Goal: Task Accomplishment & Management: Manage account settings

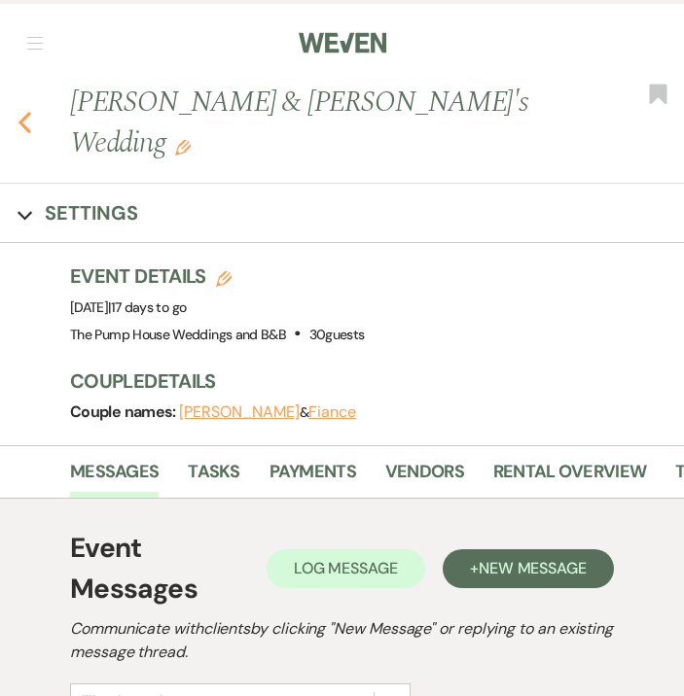
click at [29, 111] on icon "Previous" at bounding box center [25, 122] width 15 height 23
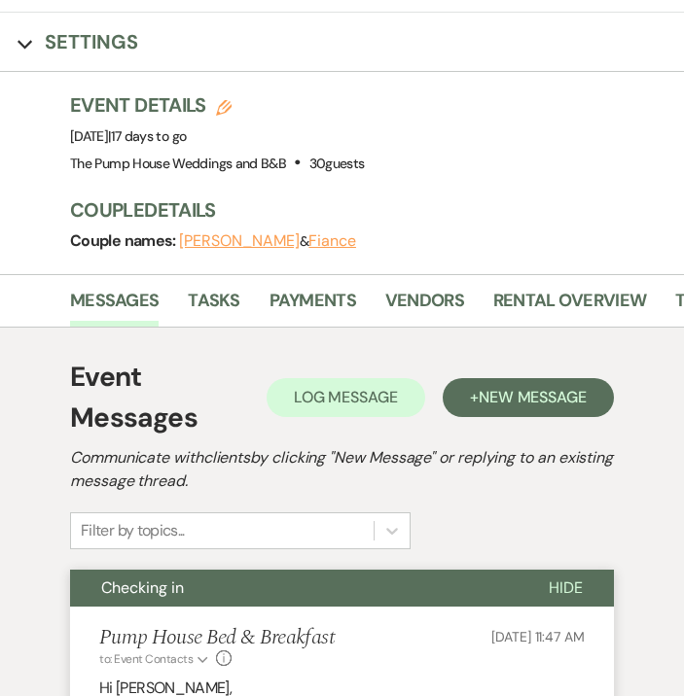
select select "8"
select select "11"
select select "8"
select select "5"
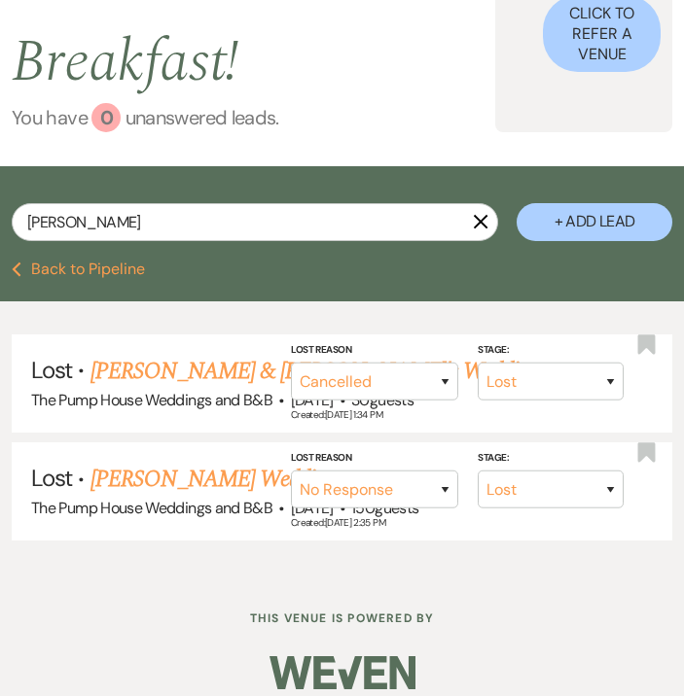
scroll to position [284, 0]
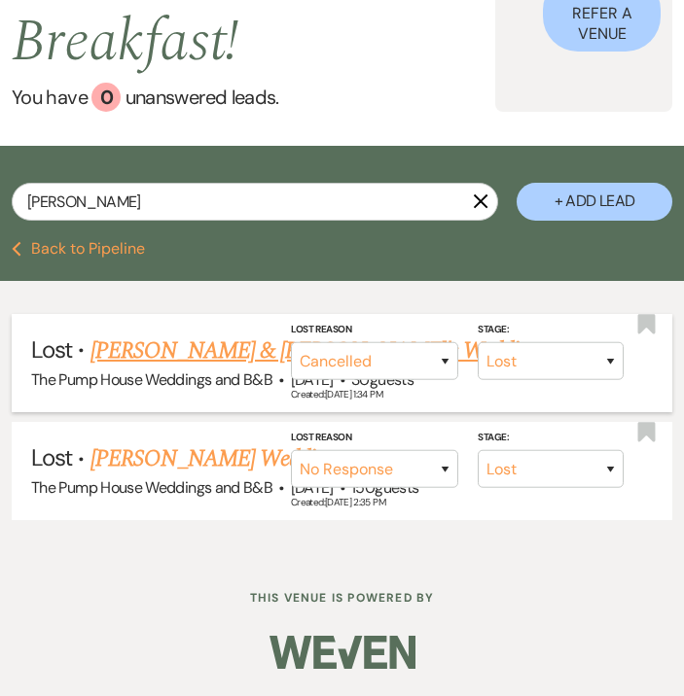
click at [194, 349] on link "[PERSON_NAME] & [PERSON_NAME]'s Wedding" at bounding box center [314, 351] width 449 height 35
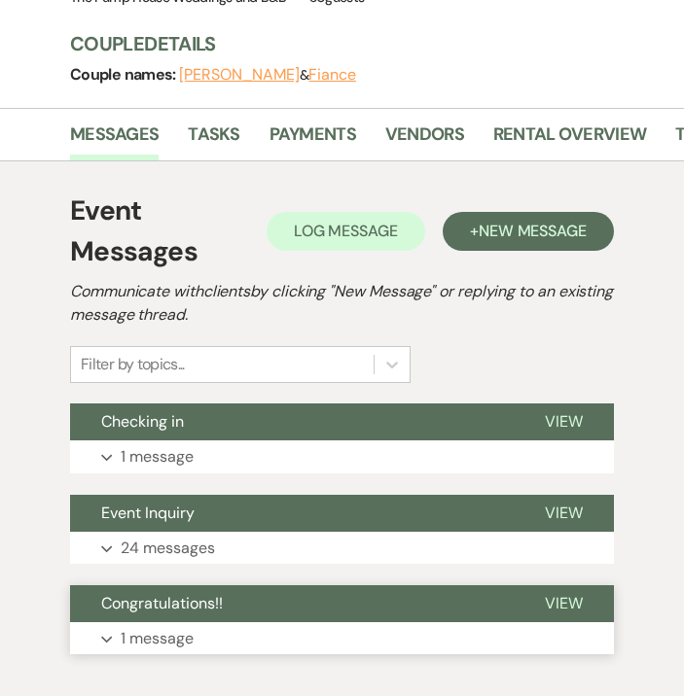
scroll to position [338, 0]
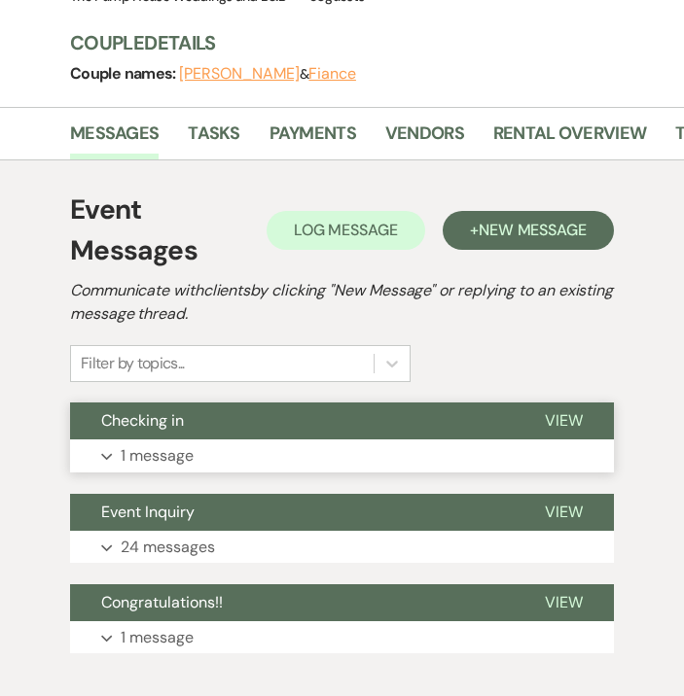
click at [156, 443] on p "1 message" at bounding box center [157, 455] width 73 height 25
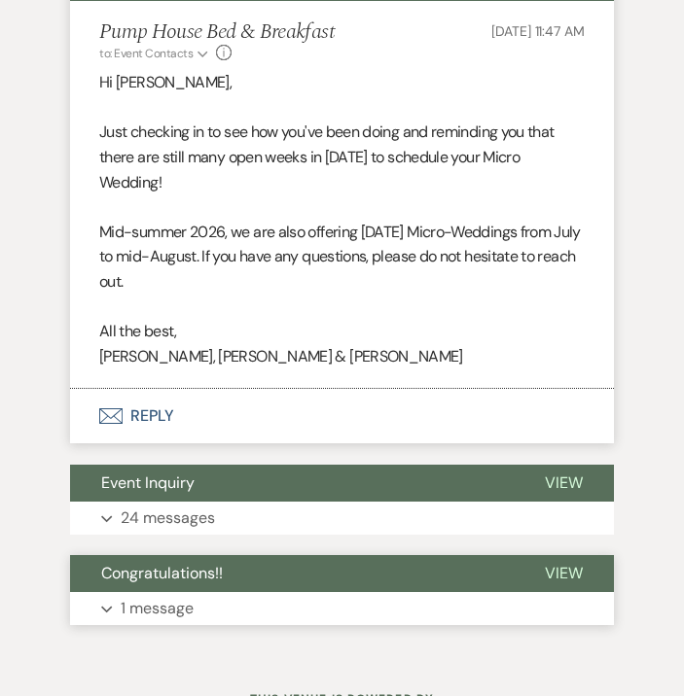
scroll to position [796, 0]
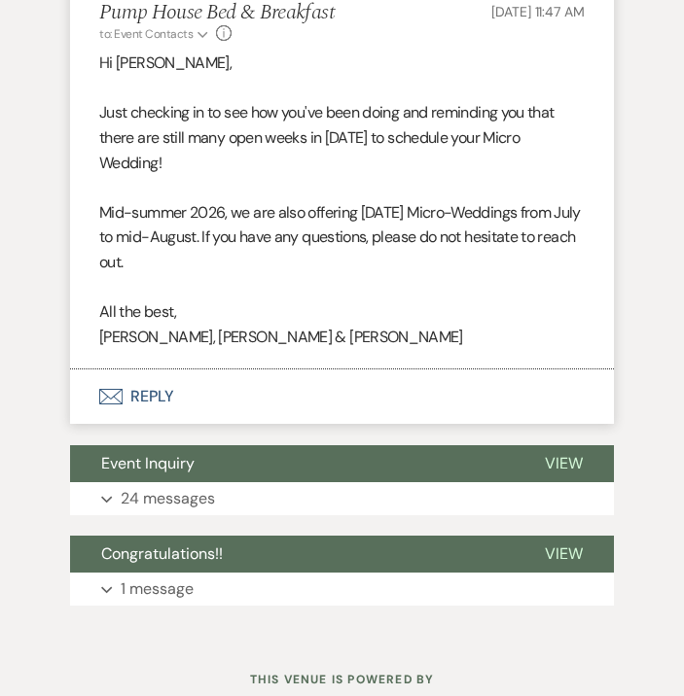
click at [155, 370] on button "Envelope Reply" at bounding box center [342, 397] width 544 height 54
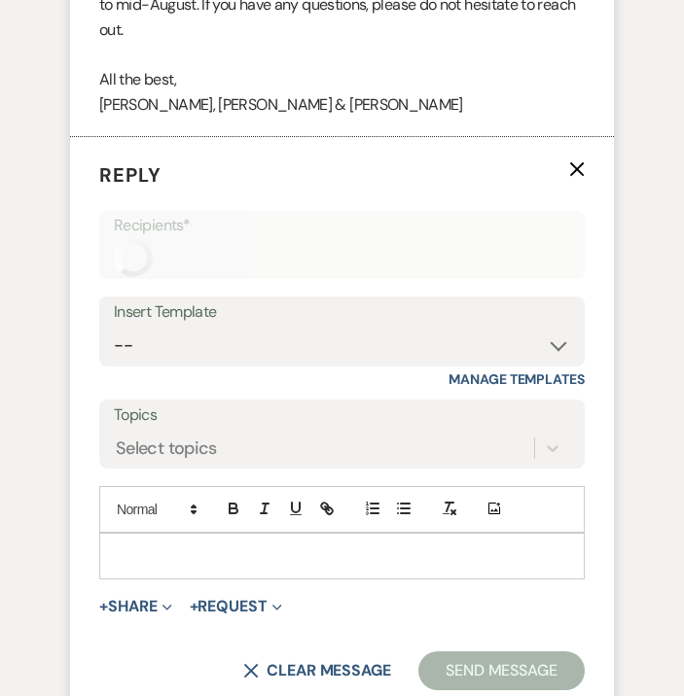
scroll to position [1040, 0]
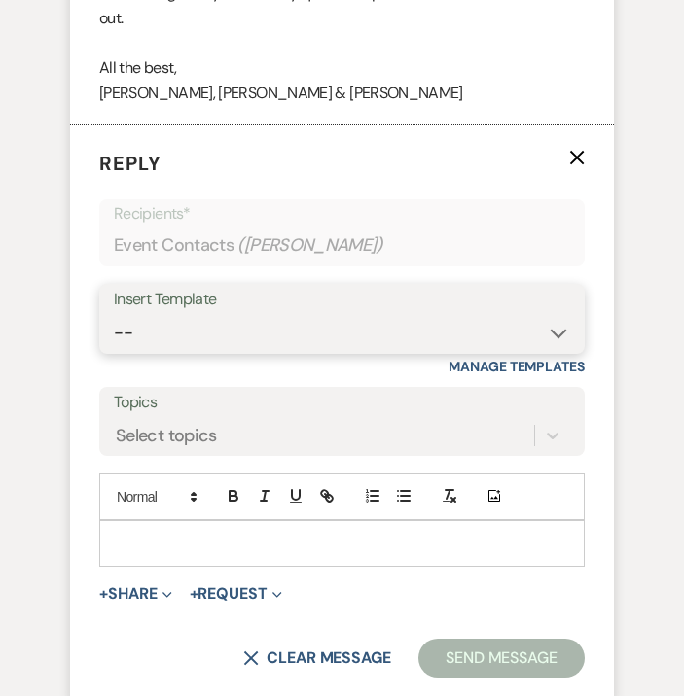
click at [178, 314] on select "-- Weven Planning Portal Introduction (Booked Events) Initial Inquiry Response …" at bounding box center [342, 333] width 456 height 38
select select "5778"
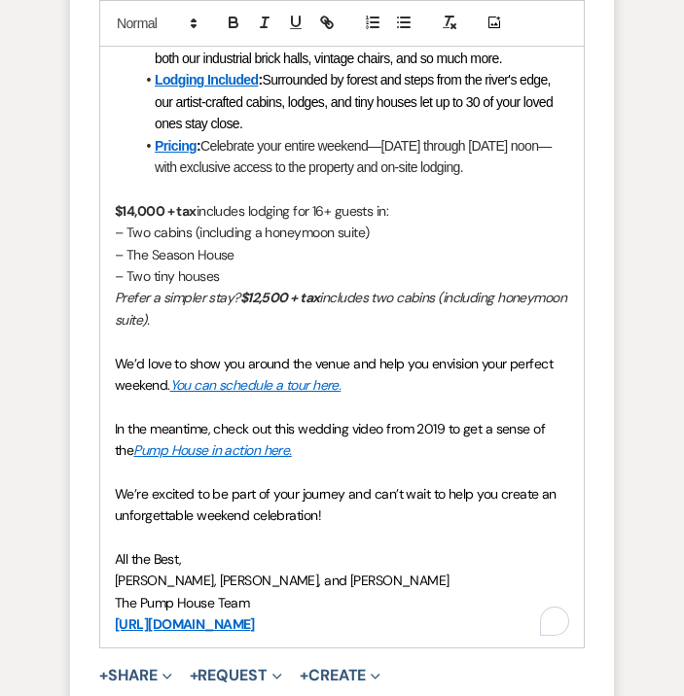
scroll to position [2249, 0]
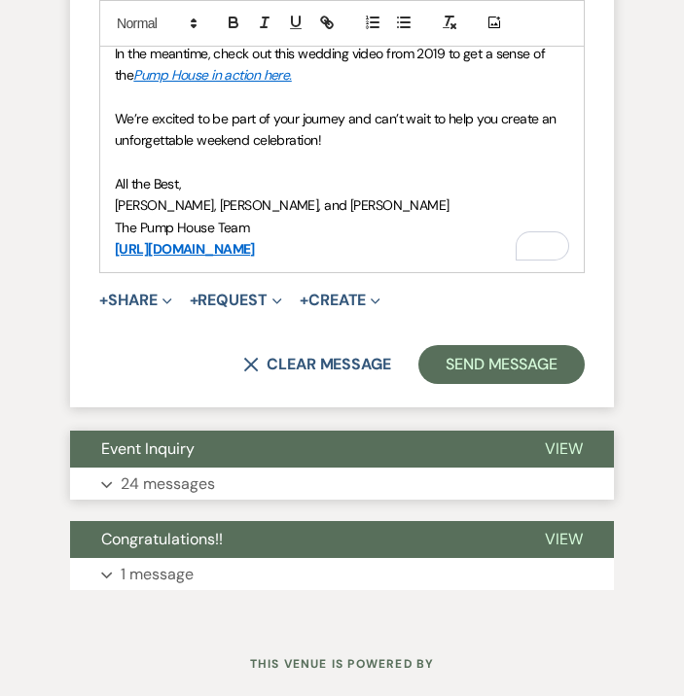
drag, startPoint x: 116, startPoint y: 511, endPoint x: 449, endPoint y: 429, distance: 343.4
copy div "Loremipsumdolor si amet consectetu, adi elits doe tem incididu utl et do! Ma Al…"
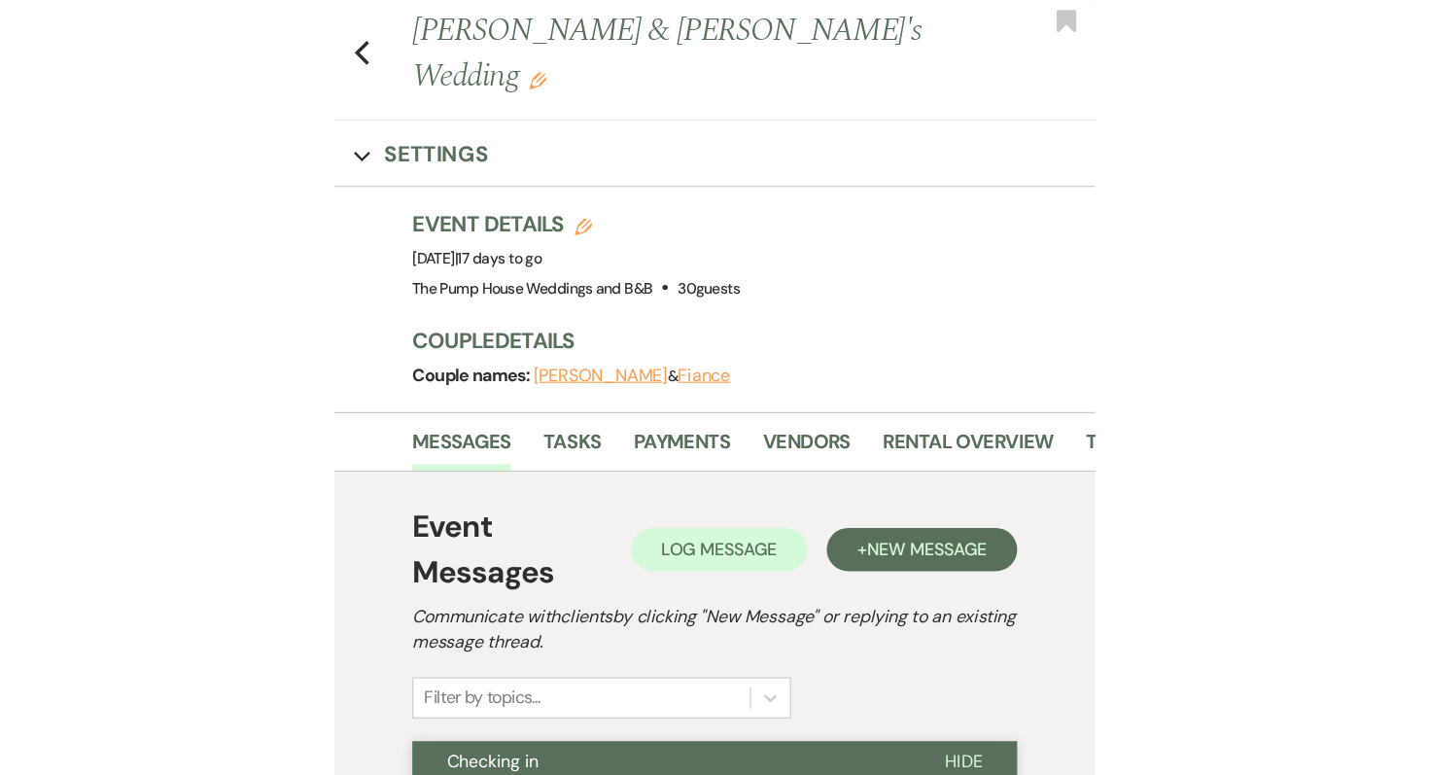
scroll to position [0, 0]
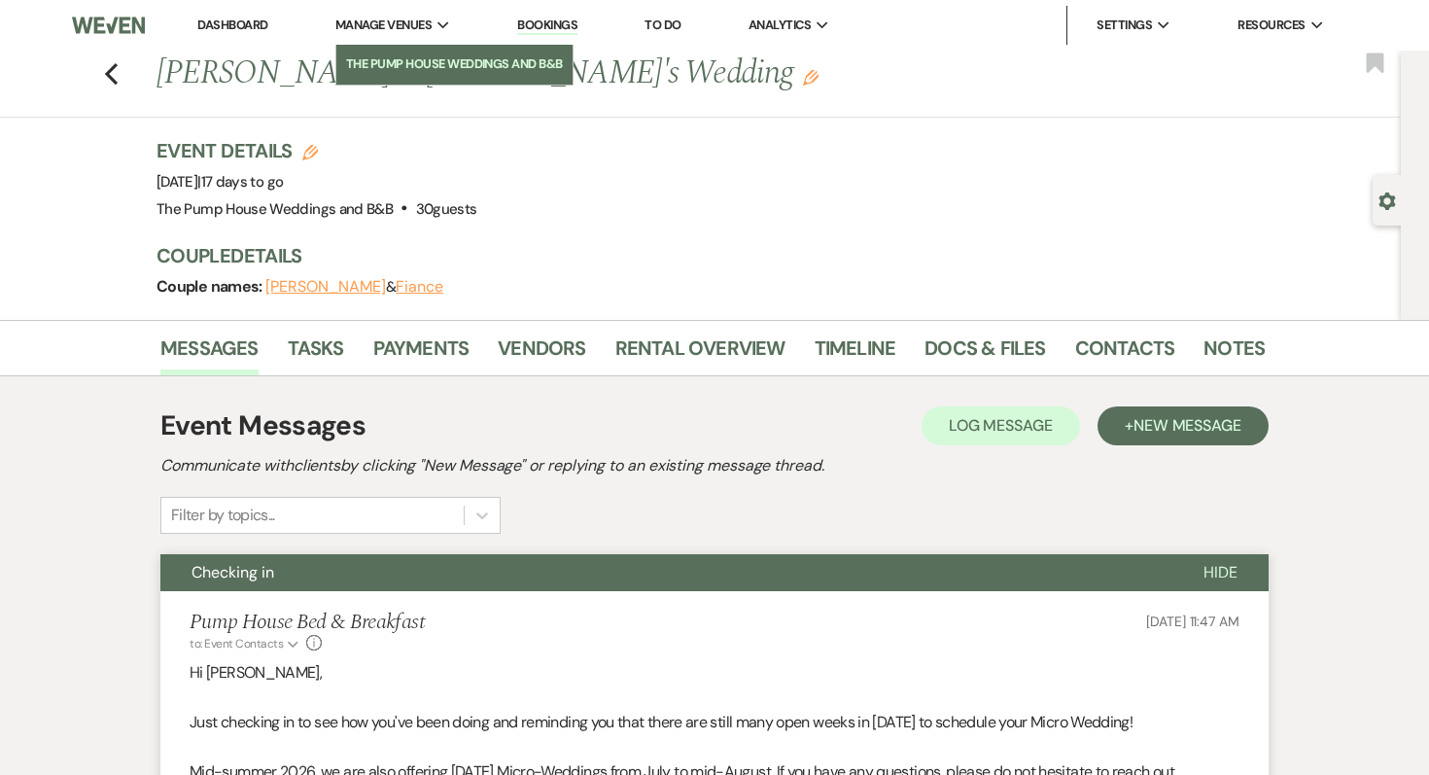
click at [420, 72] on li "The Pump House Weddings and B&B" at bounding box center [454, 63] width 217 height 19
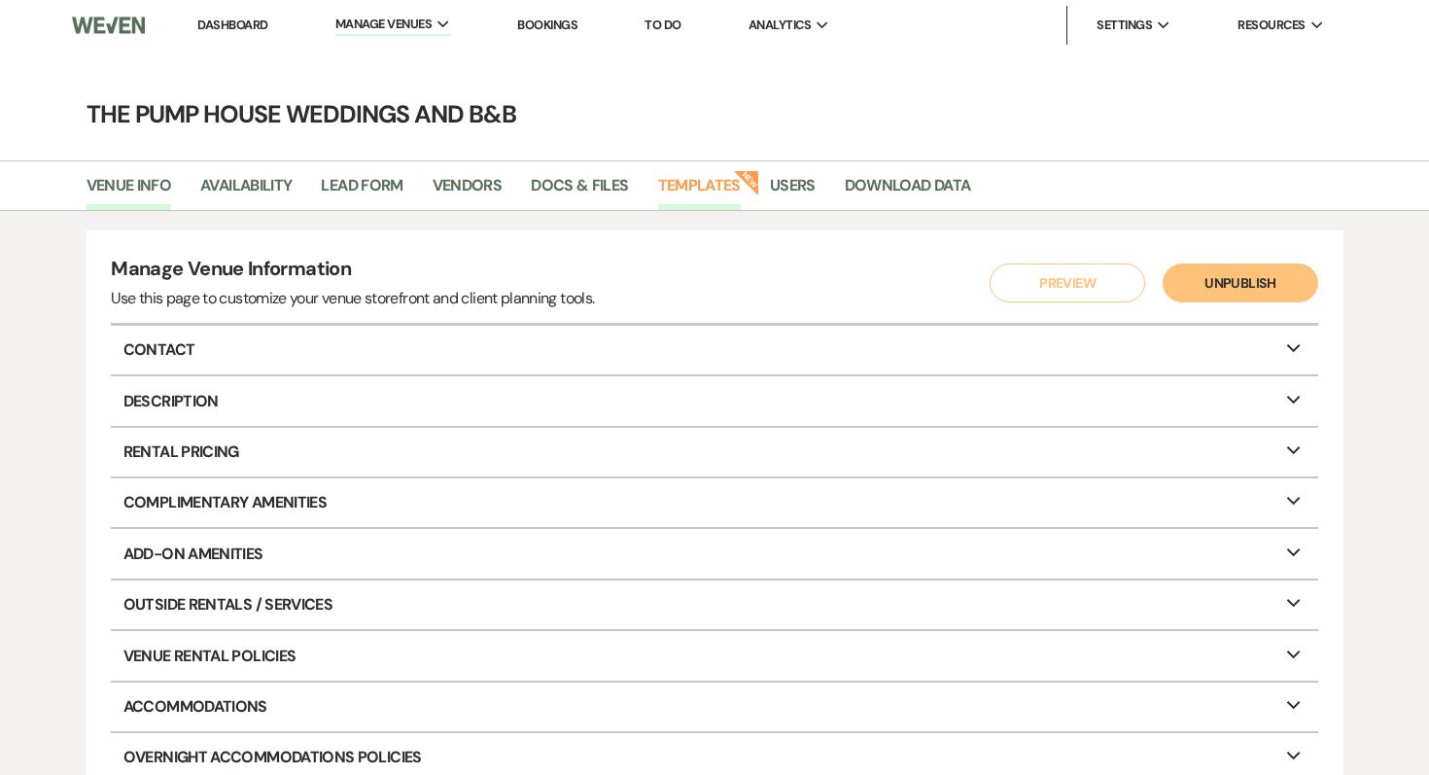
click at [683, 189] on link "Templates" at bounding box center [699, 191] width 83 height 37
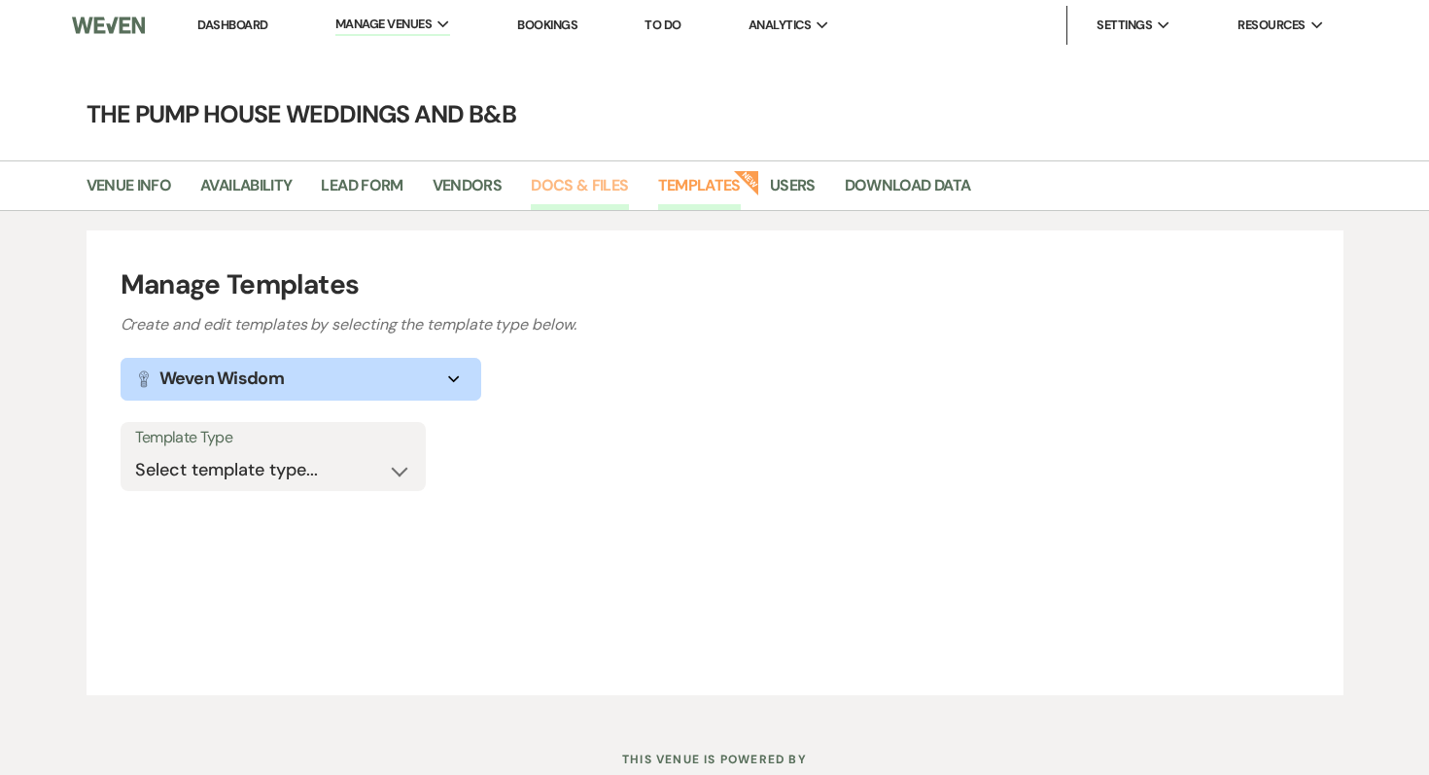
click at [593, 174] on link "Docs & Files" at bounding box center [579, 191] width 97 height 37
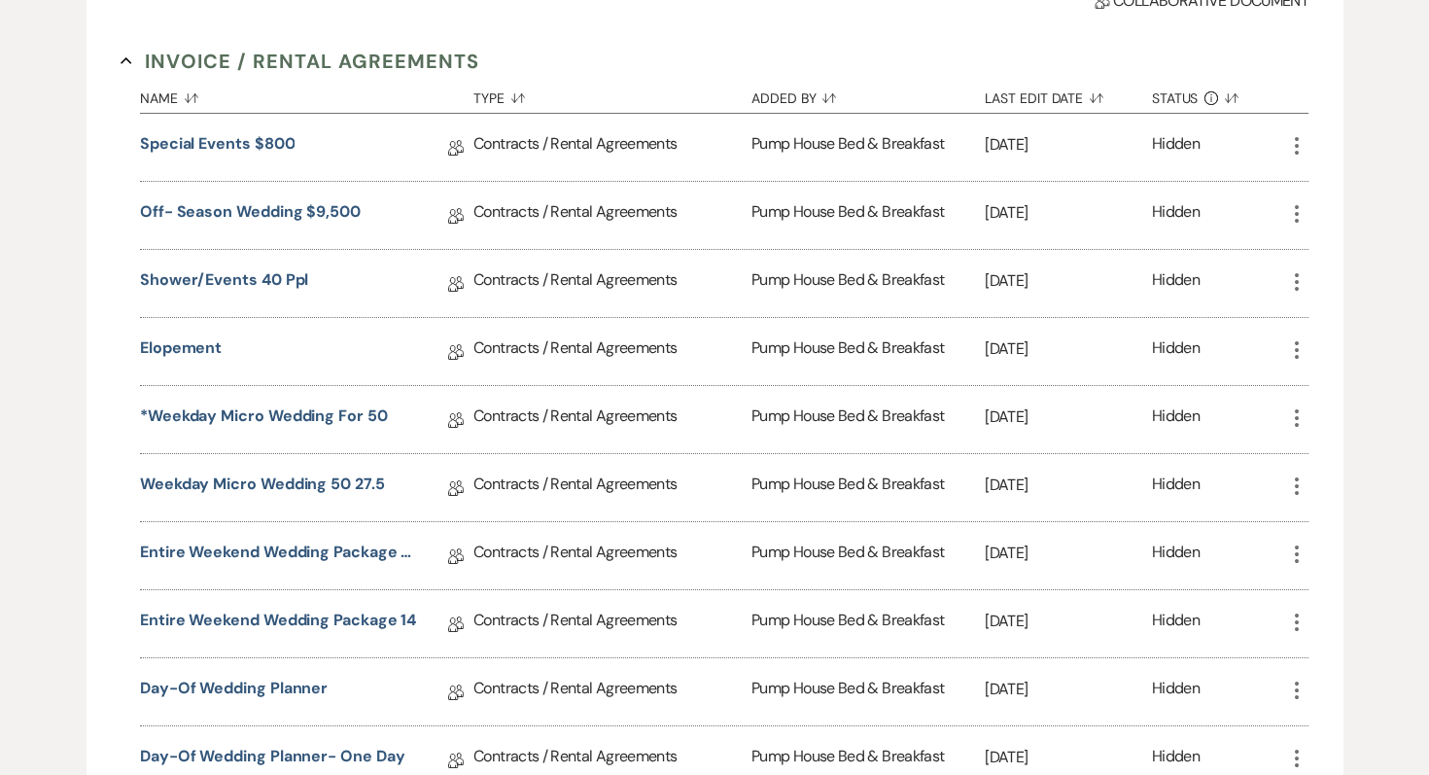
scroll to position [373, 0]
click at [211, 349] on link "Elopement" at bounding box center [181, 350] width 82 height 30
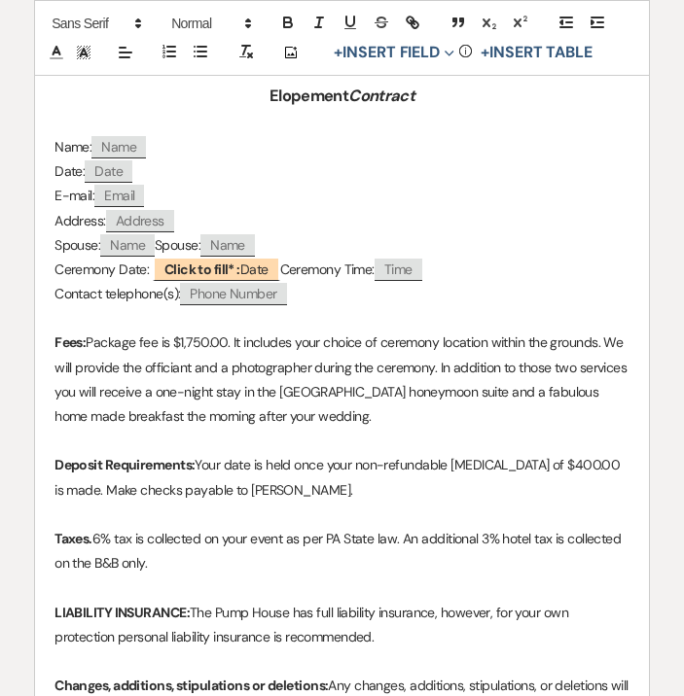
scroll to position [630, 0]
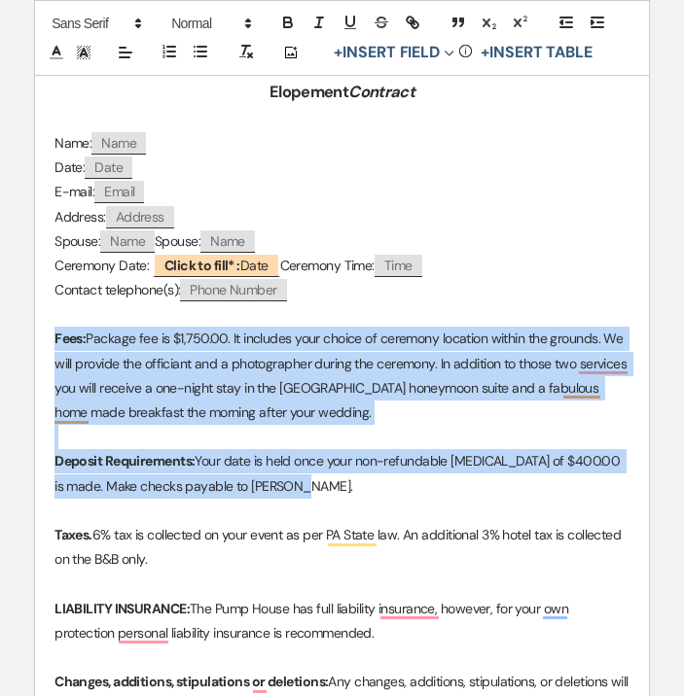
drag, startPoint x: 284, startPoint y: 487, endPoint x: 55, endPoint y: 343, distance: 270.1
click at [55, 343] on div "Pump House Bed and Breakfast [STREET_ADDRESS], [PHONE_NUMBER] Your Contact [PER…" at bounding box center [342, 574] width 614 height 1675
copy div "Fees: Package fee is $1,750.00. It includes your choice of ceremony location wi…"
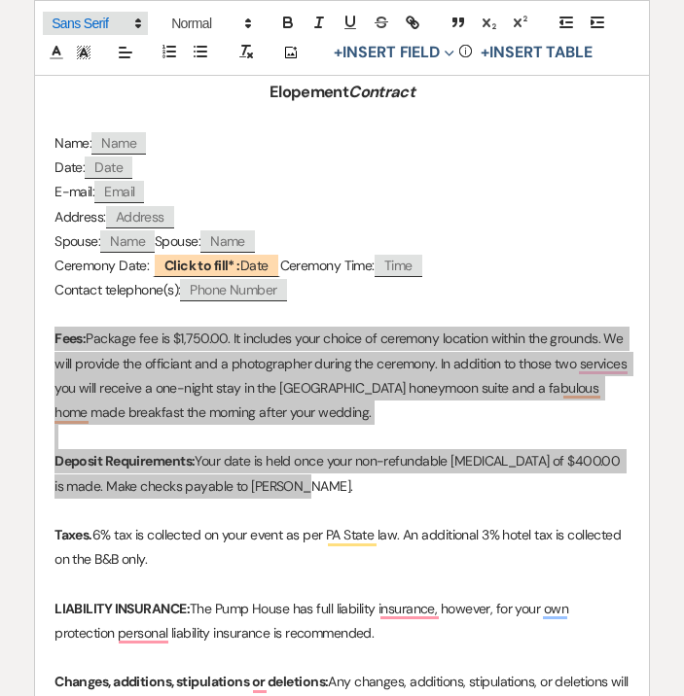
scroll to position [0, 0]
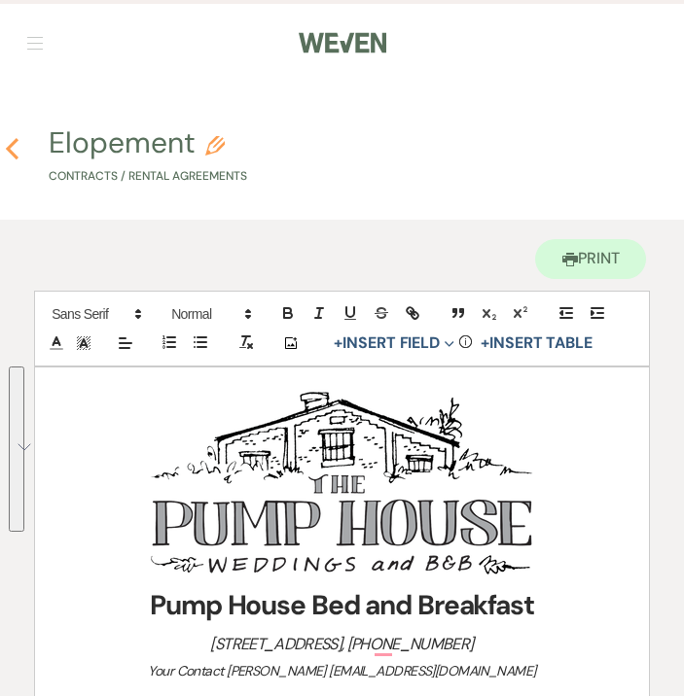
click at [6, 152] on icon "Previous" at bounding box center [12, 148] width 15 height 23
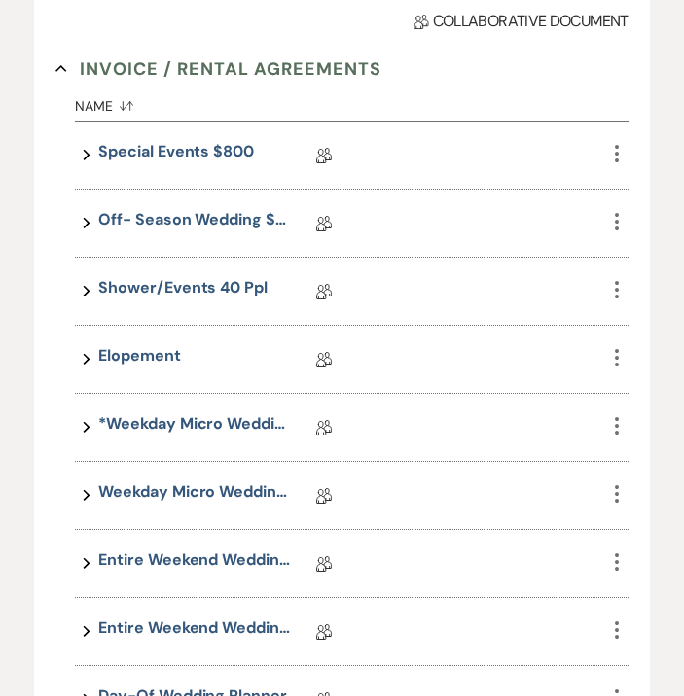
scroll to position [417, 0]
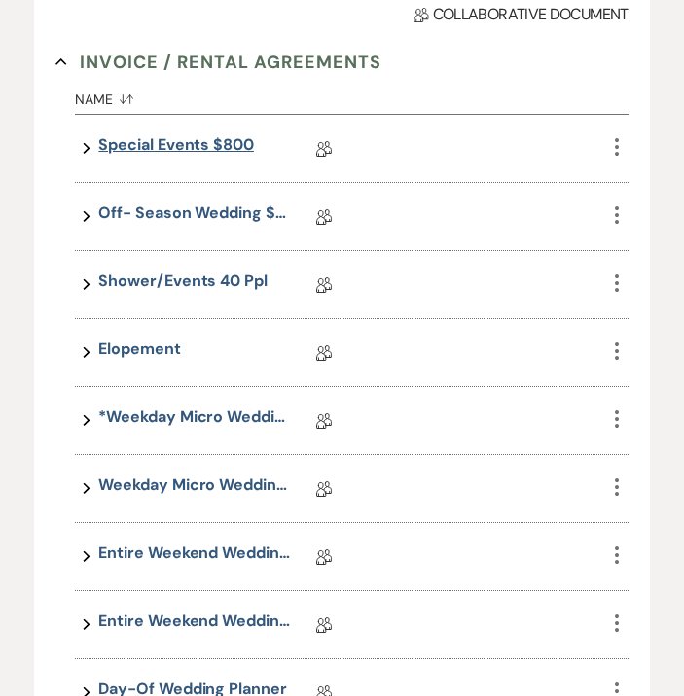
click at [189, 143] on link "Special Events $800" at bounding box center [175, 148] width 155 height 30
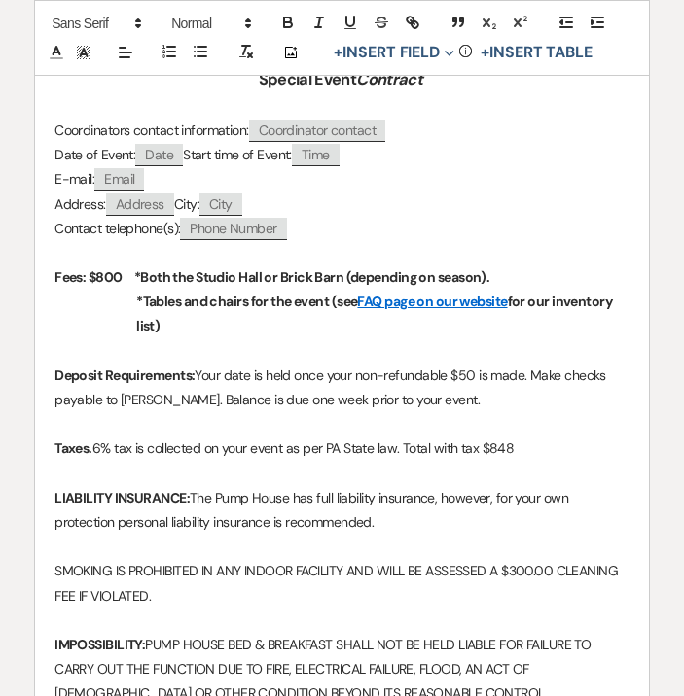
scroll to position [627, 0]
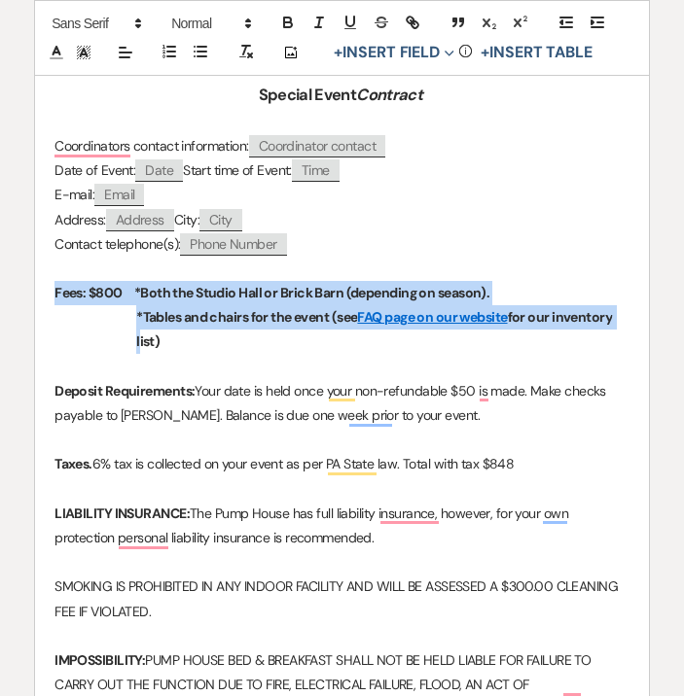
drag, startPoint x: 56, startPoint y: 292, endPoint x: 108, endPoint y: 335, distance: 67.6
click at [111, 333] on div "Pump House Bed and Breakfast [STREET_ADDRESS], [PHONE_NUMBER] Your Contact [PER…" at bounding box center [342, 393] width 614 height 1307
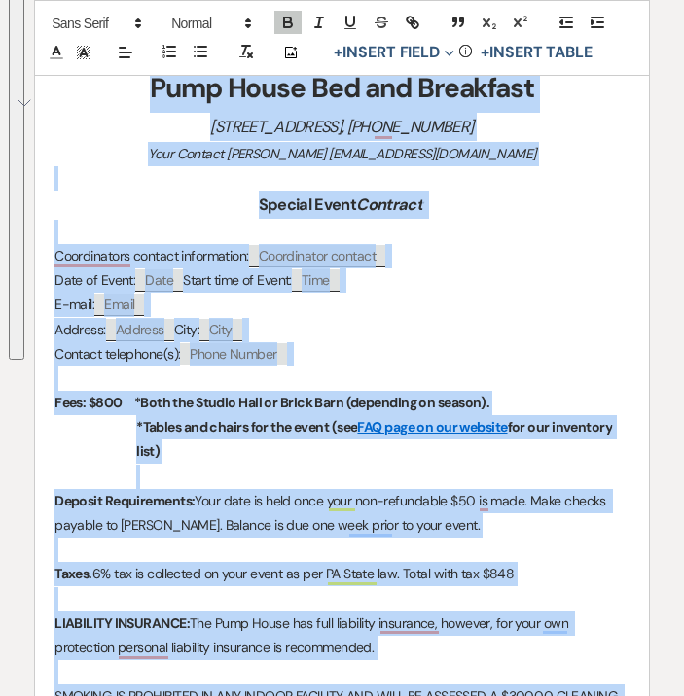
scroll to position [353, 0]
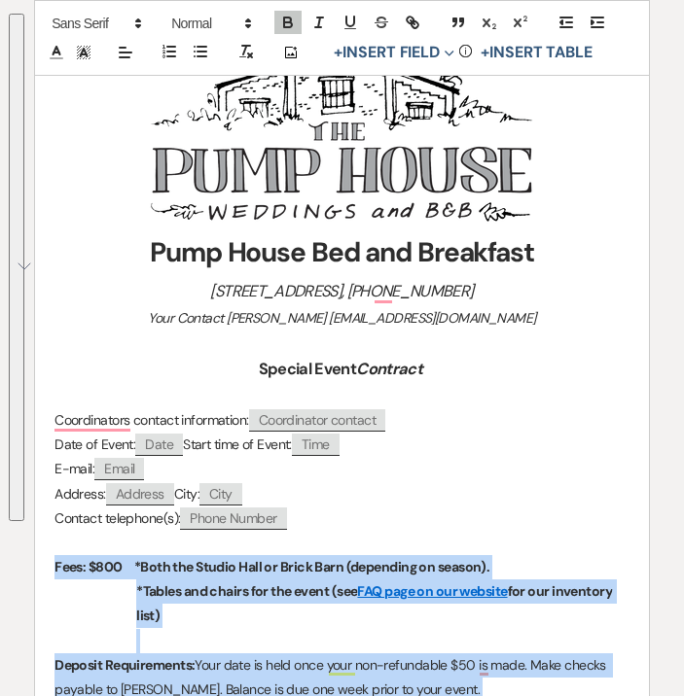
drag, startPoint x: 140, startPoint y: 350, endPoint x: 16, endPoint y: 558, distance: 242.5
click at [16, 558] on div "Printer Print Add Photo + Insert Field Expand Standard Field Smart Field Signat…" at bounding box center [342, 624] width 684 height 1514
copy div "Fees: $800 *Both the Studio Hall or Brick Barn (depending on season). *Tables a…"
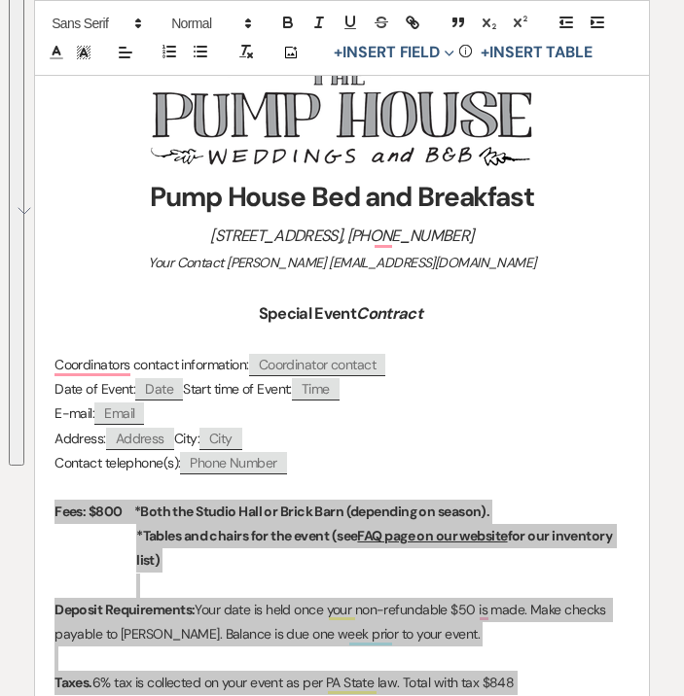
scroll to position [0, 0]
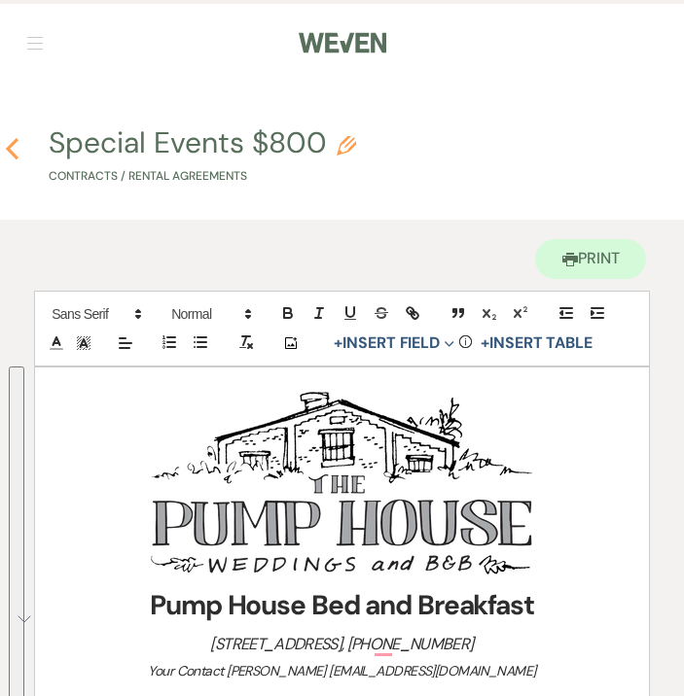
click at [15, 147] on icon "Previous" at bounding box center [12, 148] width 15 height 23
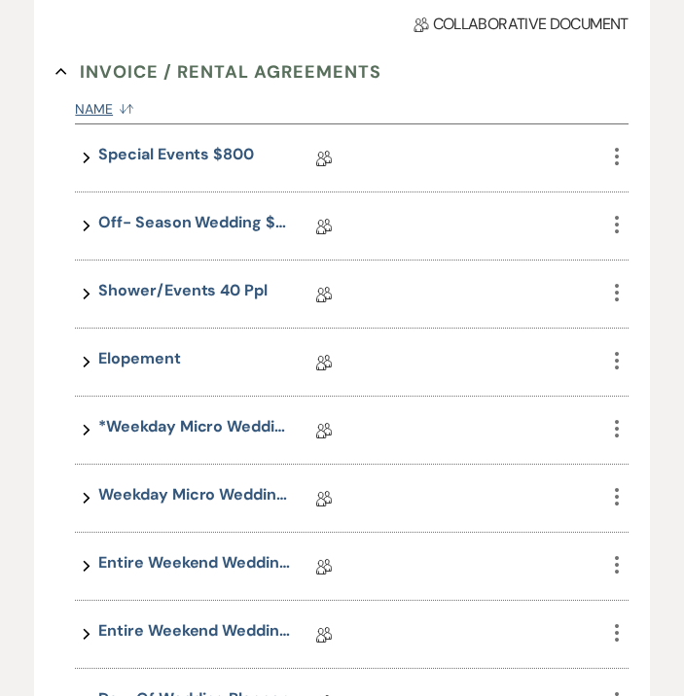
scroll to position [421, 0]
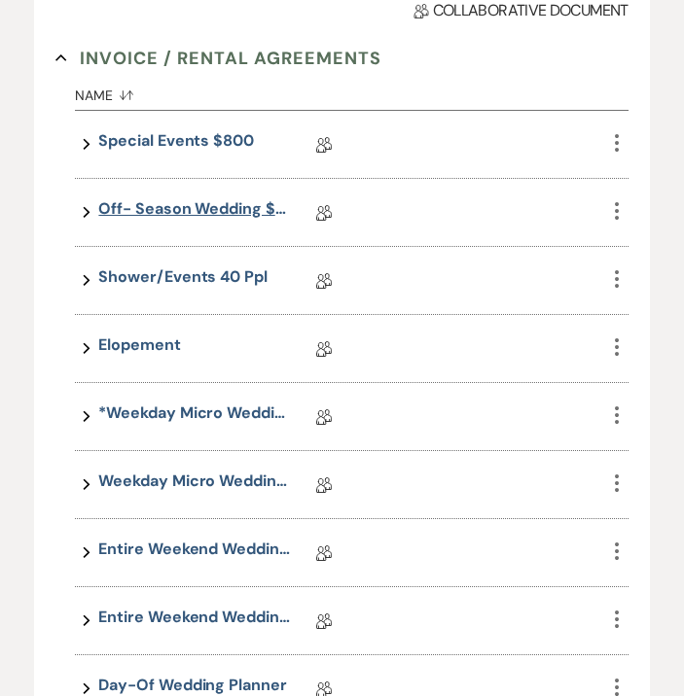
click at [186, 206] on link "Off- Season Wedding $9,500" at bounding box center [195, 212] width 194 height 30
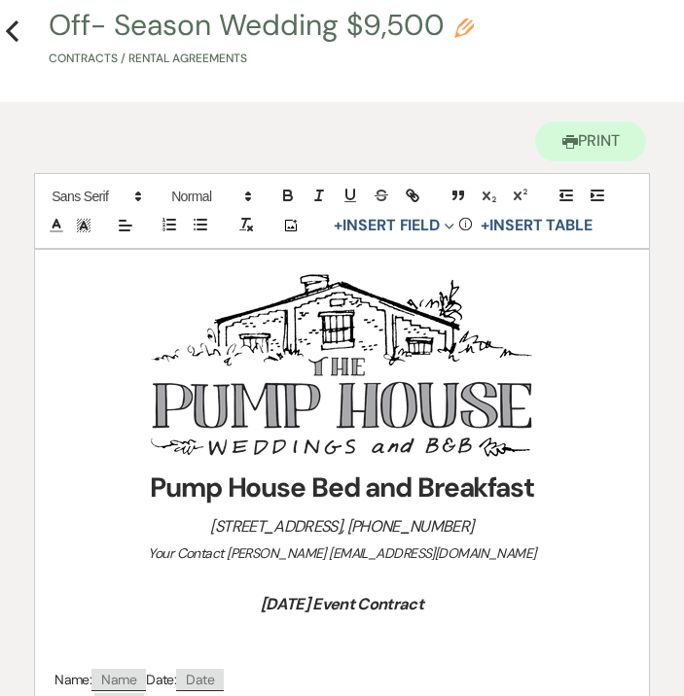
scroll to position [30, 0]
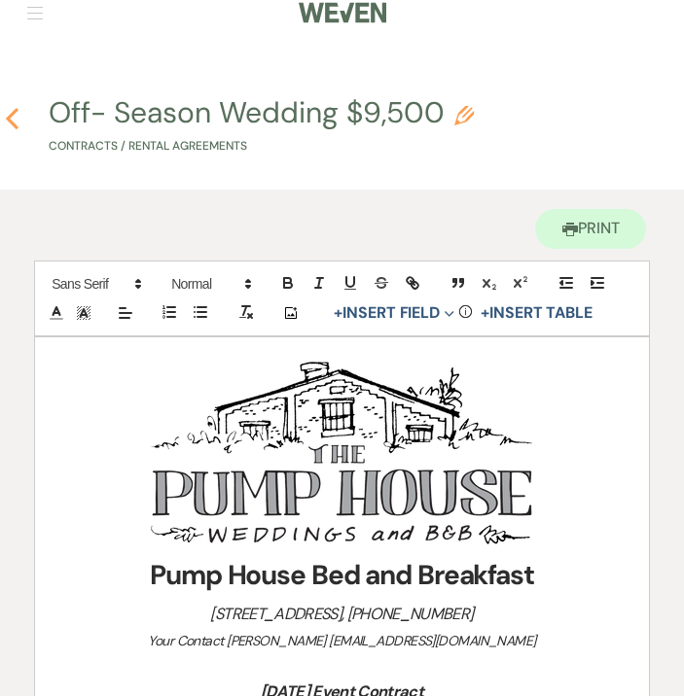
click at [9, 110] on icon "Previous" at bounding box center [12, 118] width 15 height 23
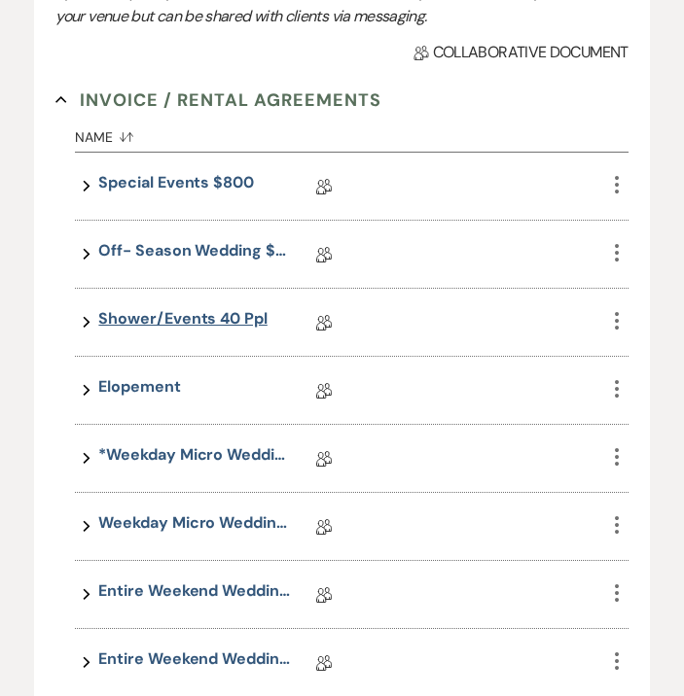
scroll to position [380, 0]
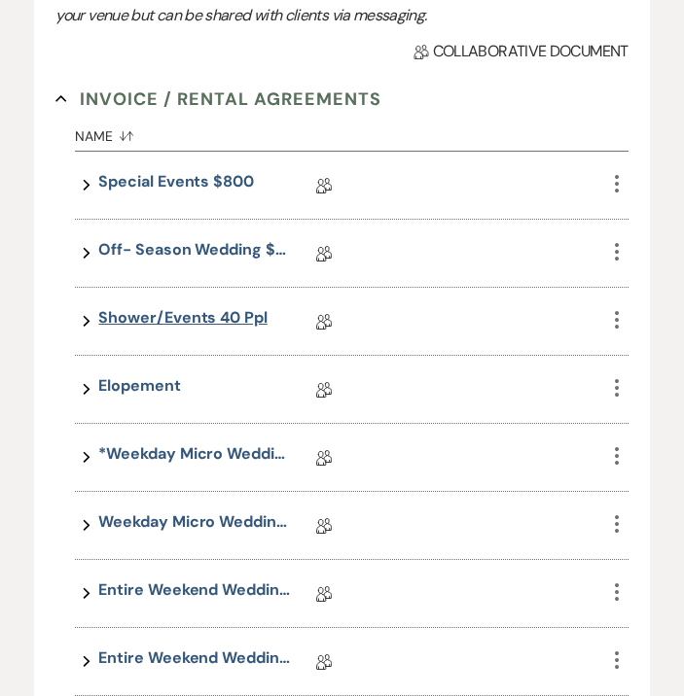
click at [221, 318] on link "Shower/Events 40 ppl" at bounding box center [182, 321] width 168 height 30
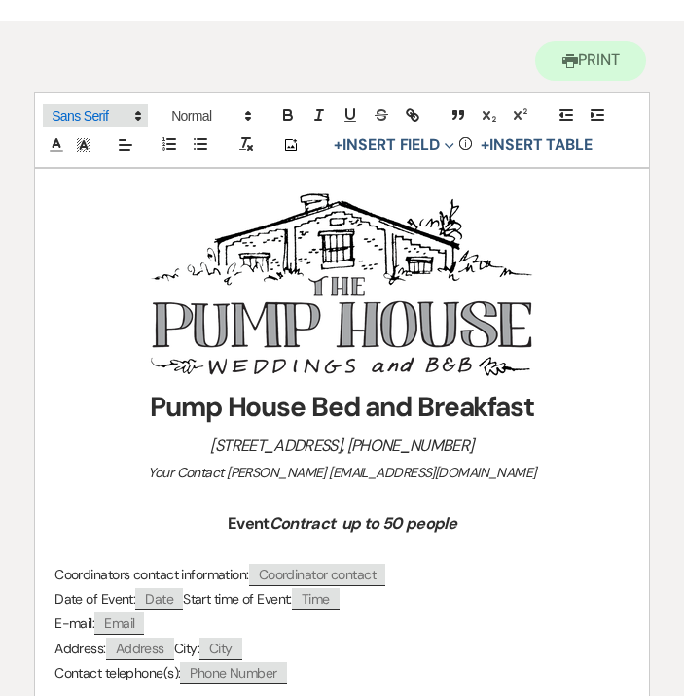
scroll to position [67, 0]
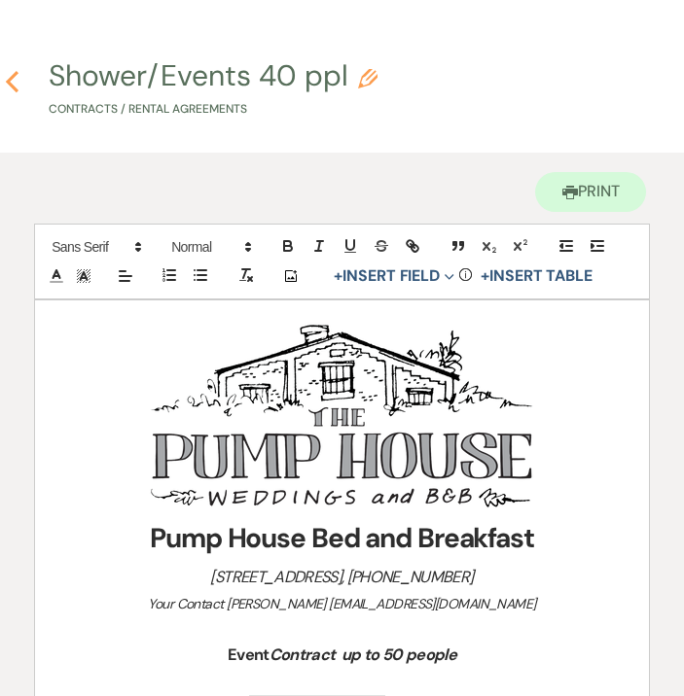
click at [12, 88] on use "button" at bounding box center [12, 81] width 13 height 21
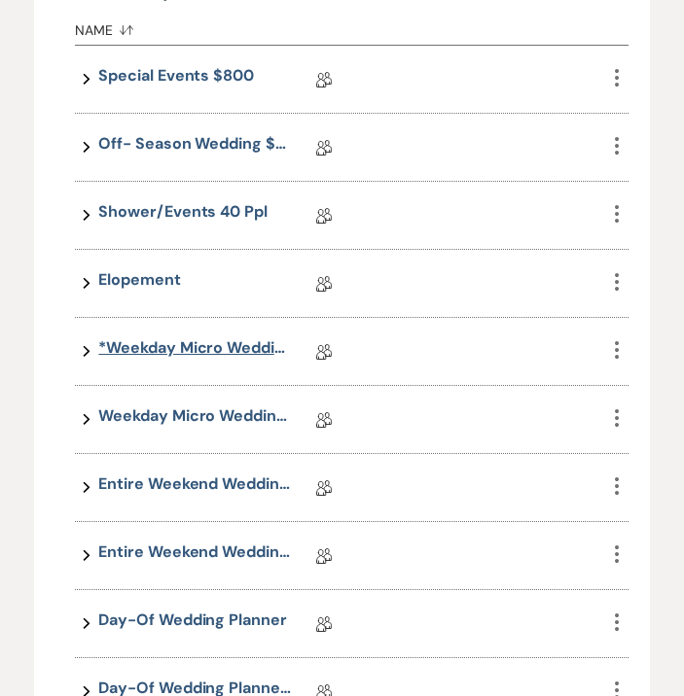
scroll to position [493, 0]
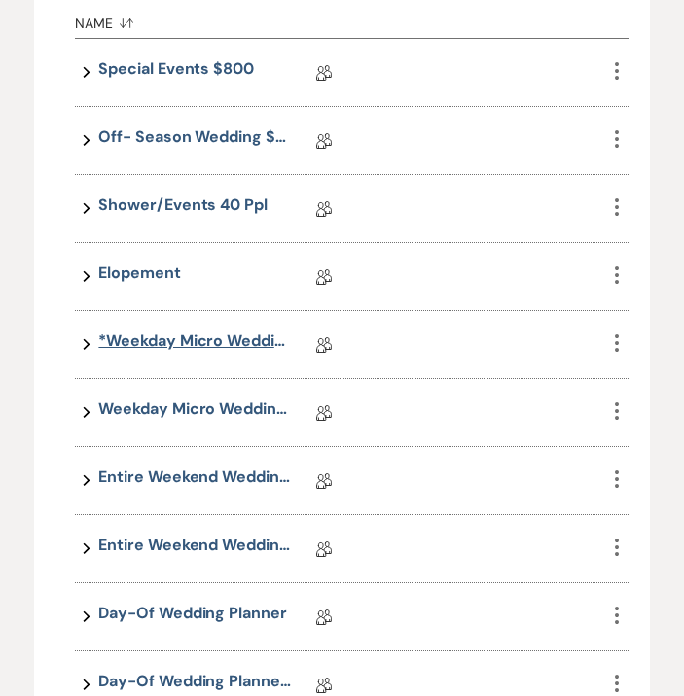
click at [193, 340] on link "*Weekday Micro Wedding for 50" at bounding box center [195, 345] width 194 height 30
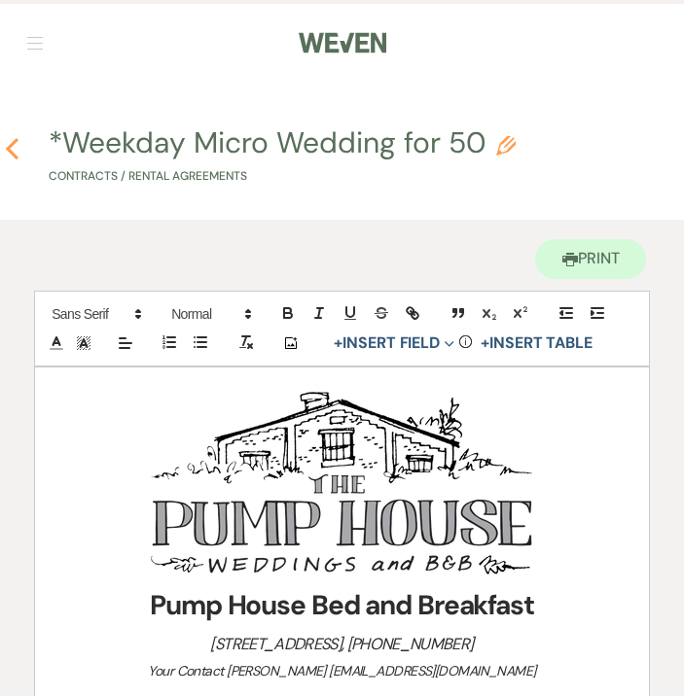
click at [12, 153] on use "button" at bounding box center [12, 148] width 13 height 21
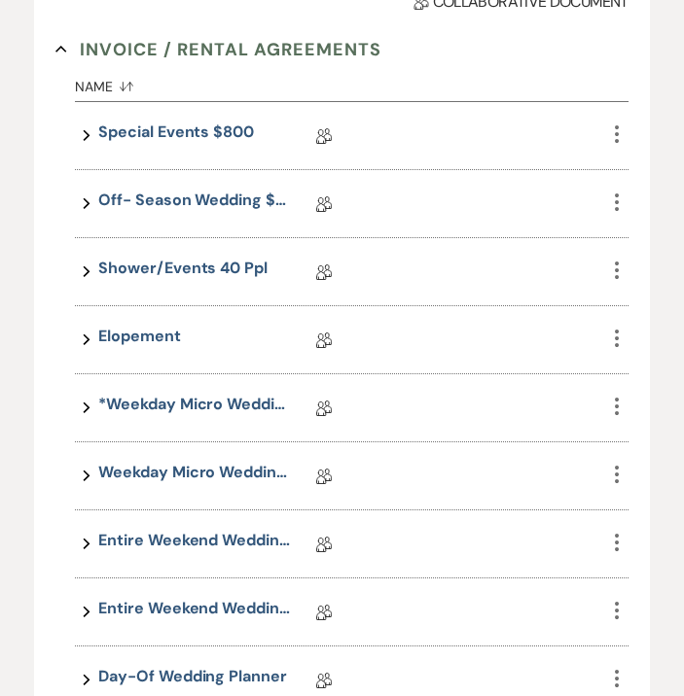
scroll to position [431, 0]
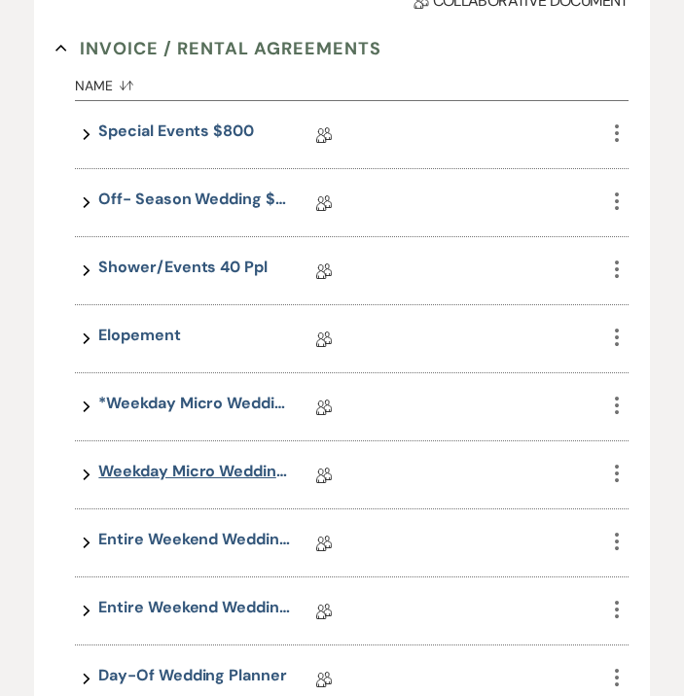
click at [119, 472] on link "Weekday Micro Wedding 50 27.5" at bounding box center [195, 475] width 194 height 30
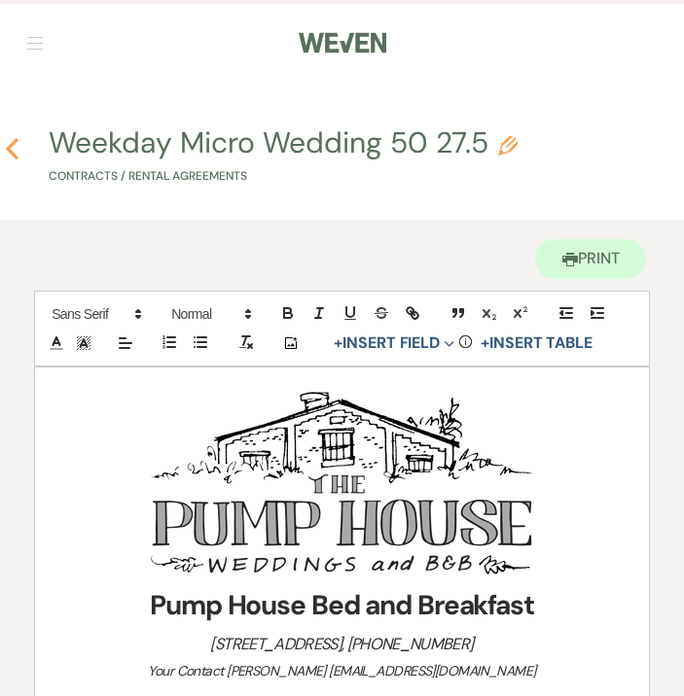
click at [15, 159] on icon "Previous" at bounding box center [12, 148] width 15 height 23
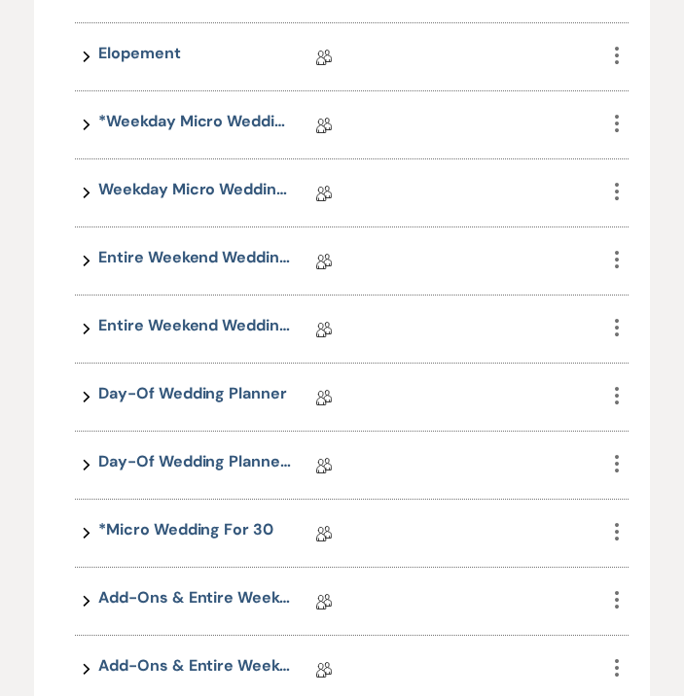
scroll to position [728, 0]
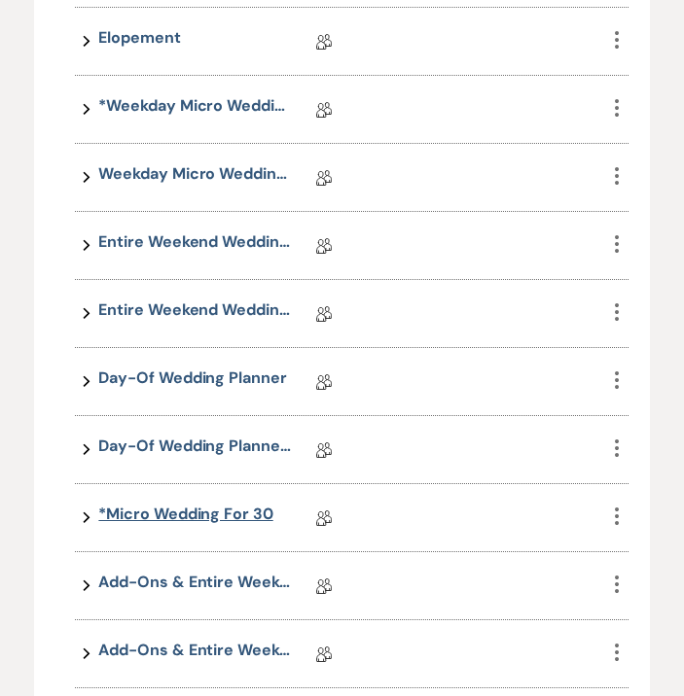
click at [202, 505] on link "*Micro Wedding for 30" at bounding box center [185, 518] width 174 height 30
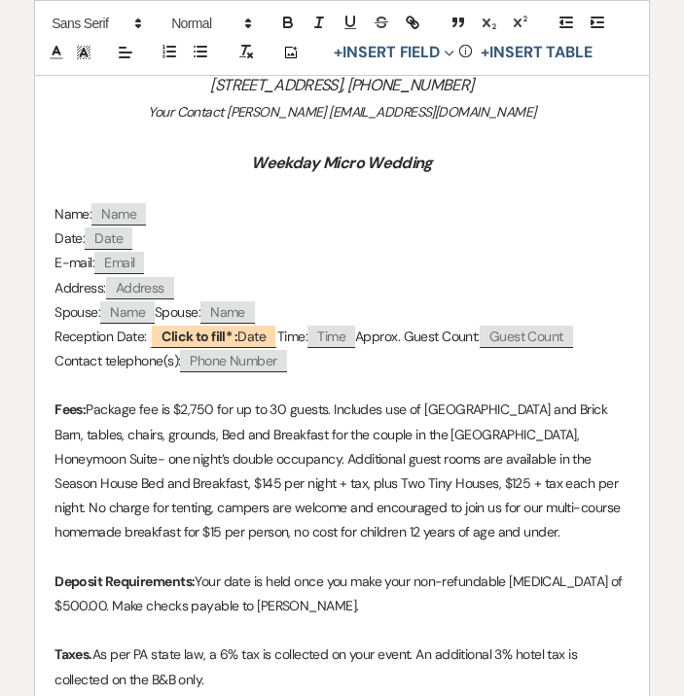
scroll to position [575, 0]
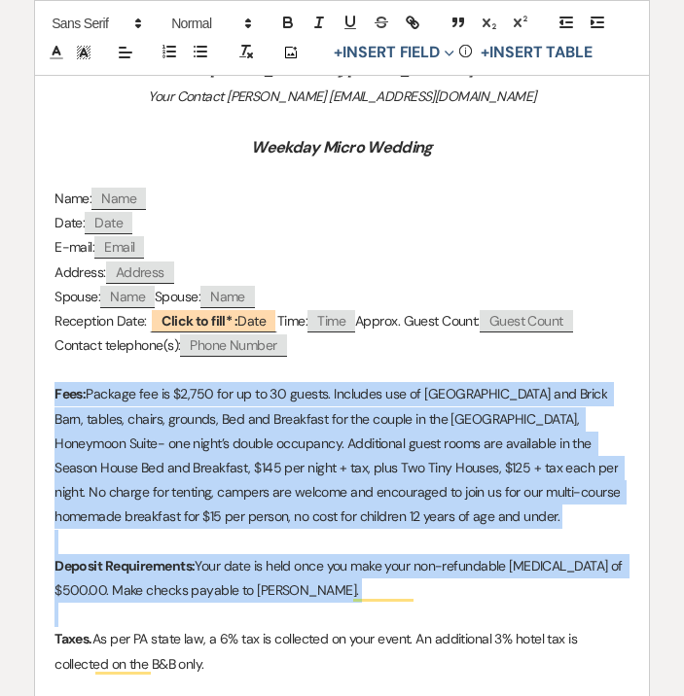
drag, startPoint x: 54, startPoint y: 420, endPoint x: 310, endPoint y: 633, distance: 332.8
copy div "Fees: Package fee is $2,750 for up to 30 guests. Includes use of [GEOGRAPHIC_DA…"
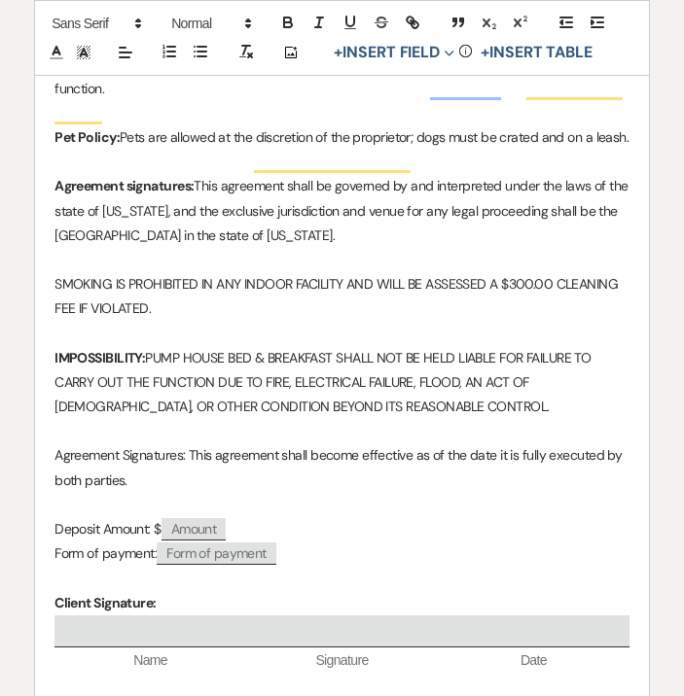
scroll to position [1815, 0]
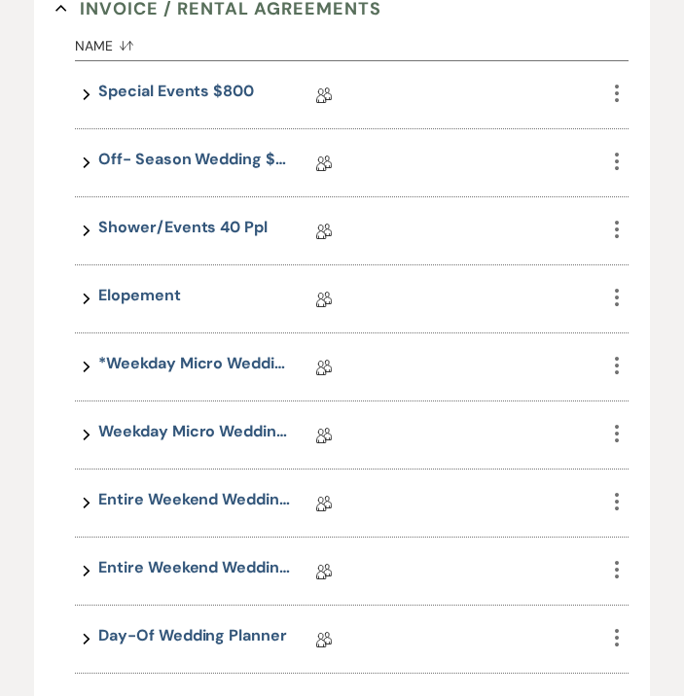
scroll to position [477, 0]
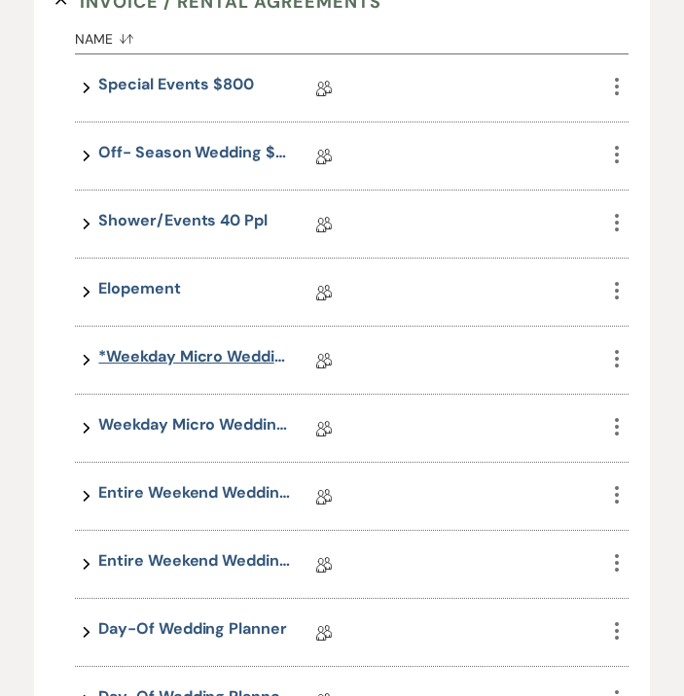
click at [251, 346] on link "*Weekday Micro Wedding for 50" at bounding box center [195, 360] width 194 height 30
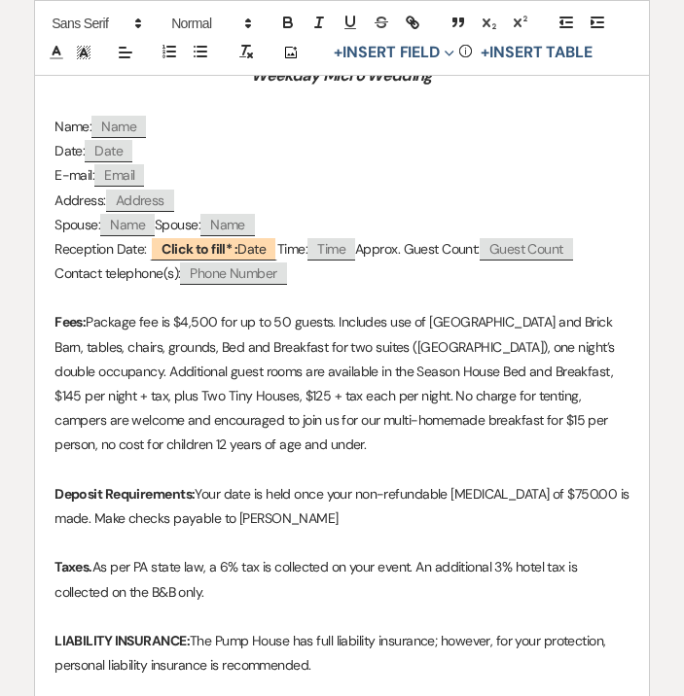
scroll to position [649, 0]
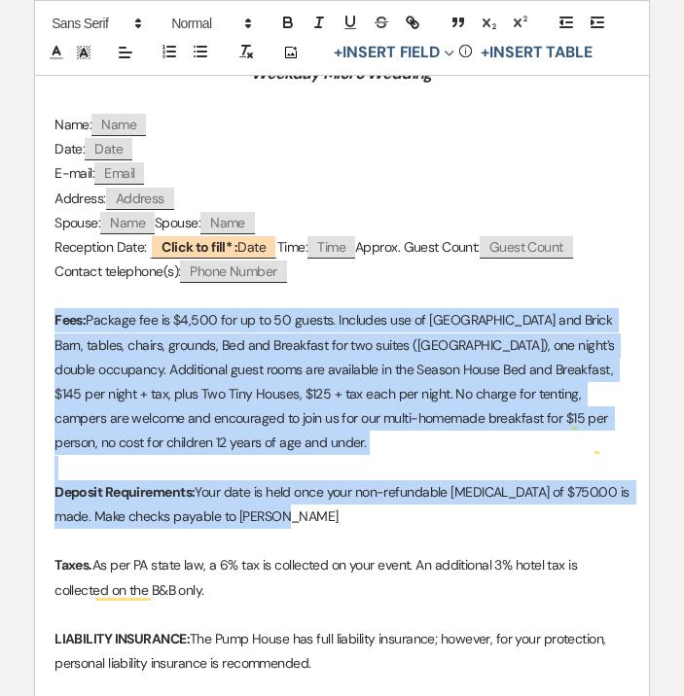
drag, startPoint x: 53, startPoint y: 345, endPoint x: 295, endPoint y: 544, distance: 312.3
copy div "Fees: Package fee is $4,500 for up to 50 guests. Includes use of [GEOGRAPHIC_DA…"
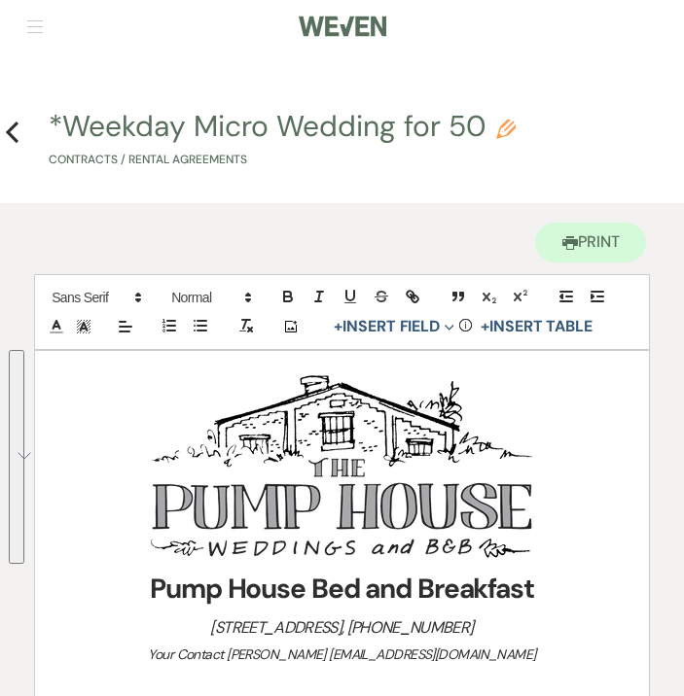
scroll to position [0, 0]
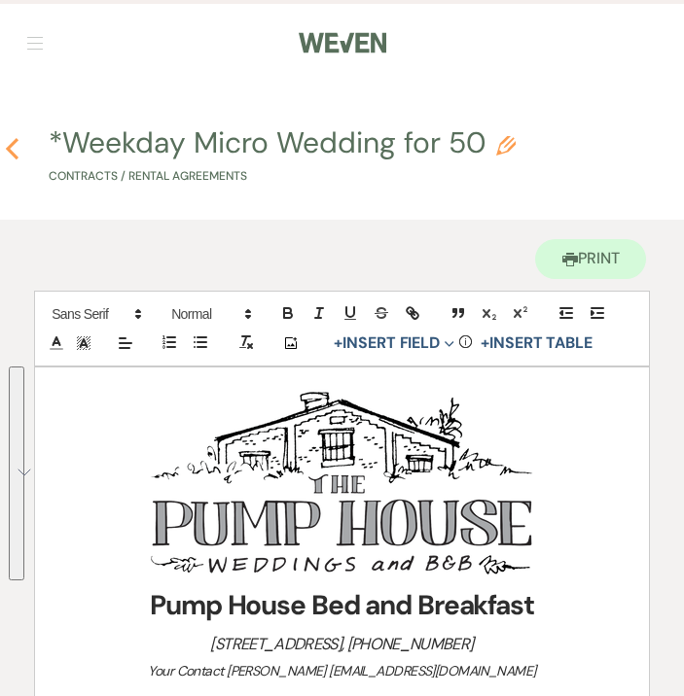
click at [12, 149] on icon "Previous" at bounding box center [12, 148] width 15 height 23
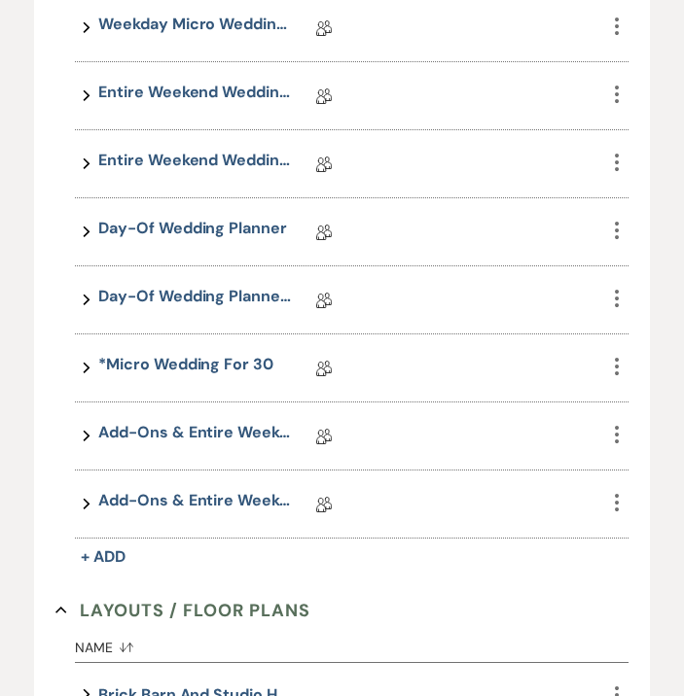
scroll to position [869, 0]
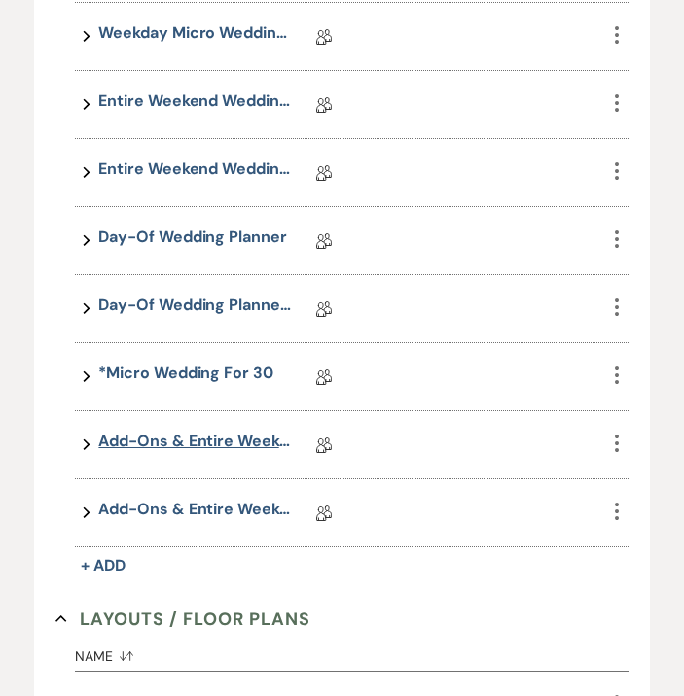
click at [129, 448] on link "Add-ons & Entire Weekend Wedding Package 12.5" at bounding box center [195, 445] width 194 height 30
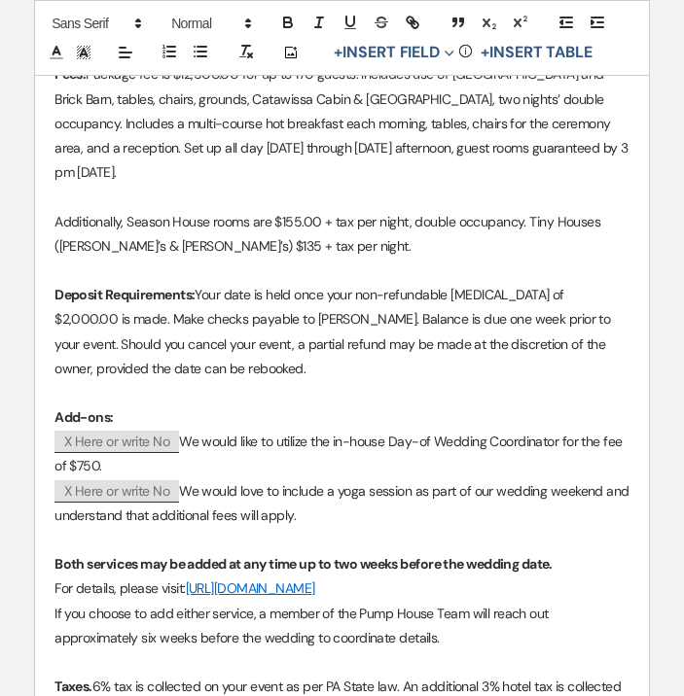
scroll to position [968, 0]
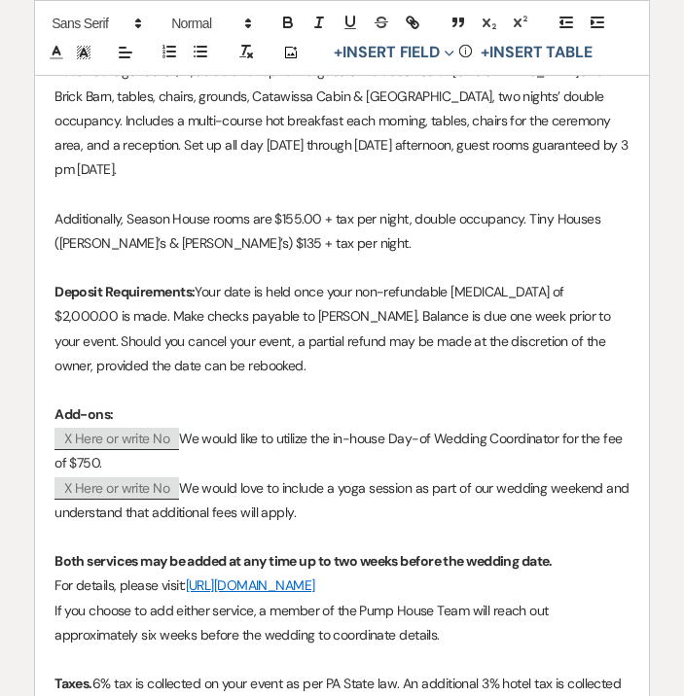
drag, startPoint x: 301, startPoint y: 539, endPoint x: 42, endPoint y: 434, distance: 280.1
copy div "Add-ons: ﻿ X Here or write No ﻿ We would like to utilize the in-house Day-of We…"
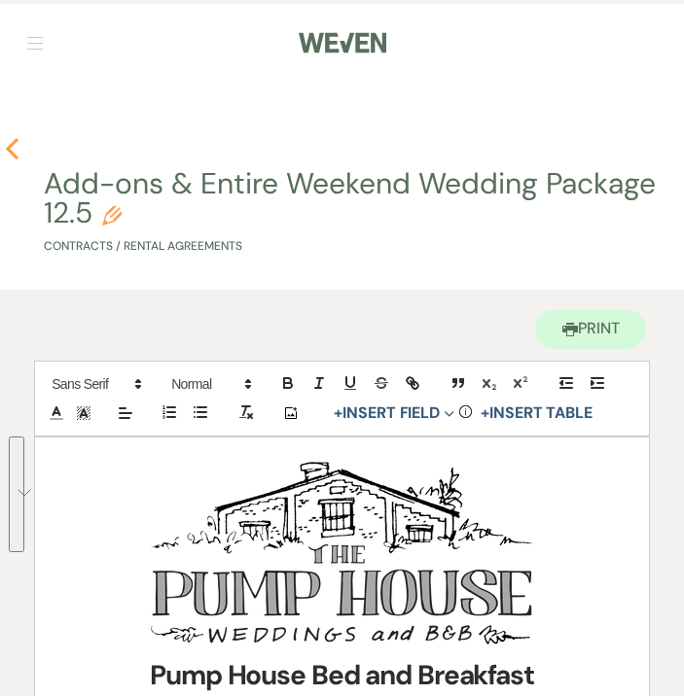
click at [14, 150] on icon "Previous" at bounding box center [12, 148] width 15 height 23
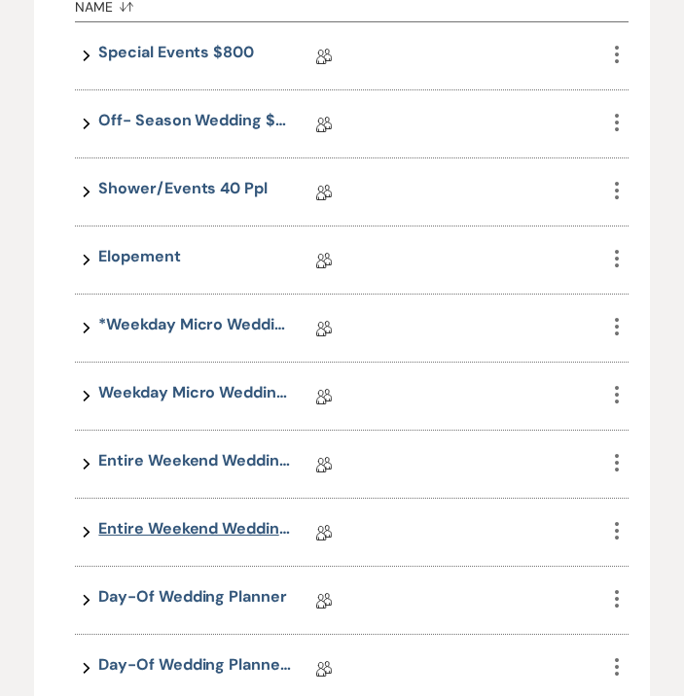
scroll to position [512, 0]
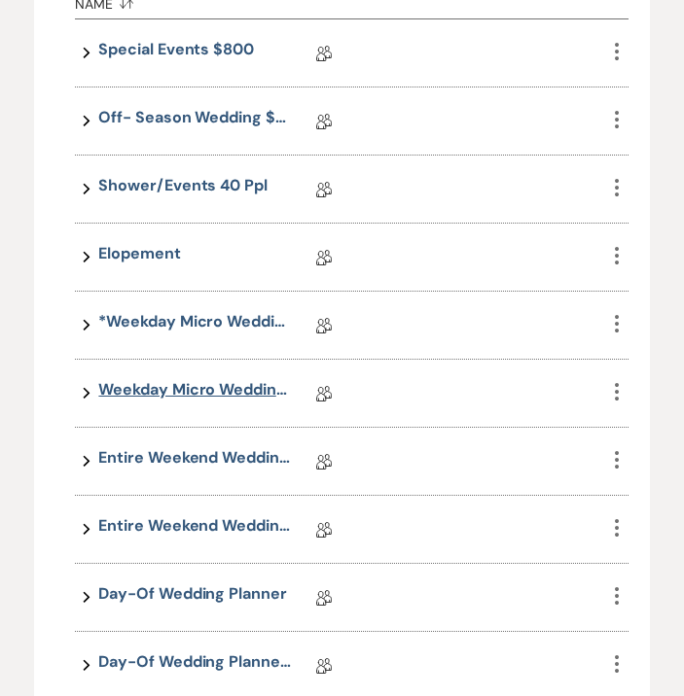
click at [191, 386] on link "Weekday Micro Wedding 50 27.5" at bounding box center [195, 393] width 194 height 30
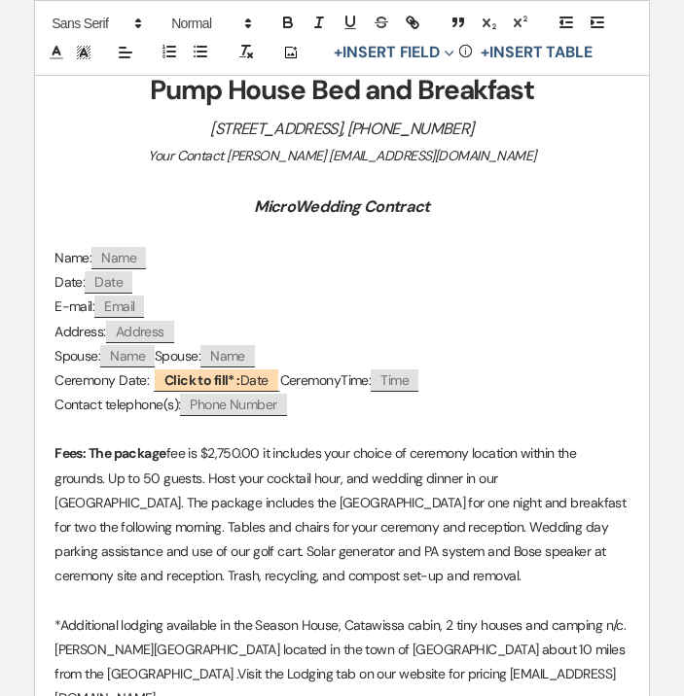
scroll to position [687, 0]
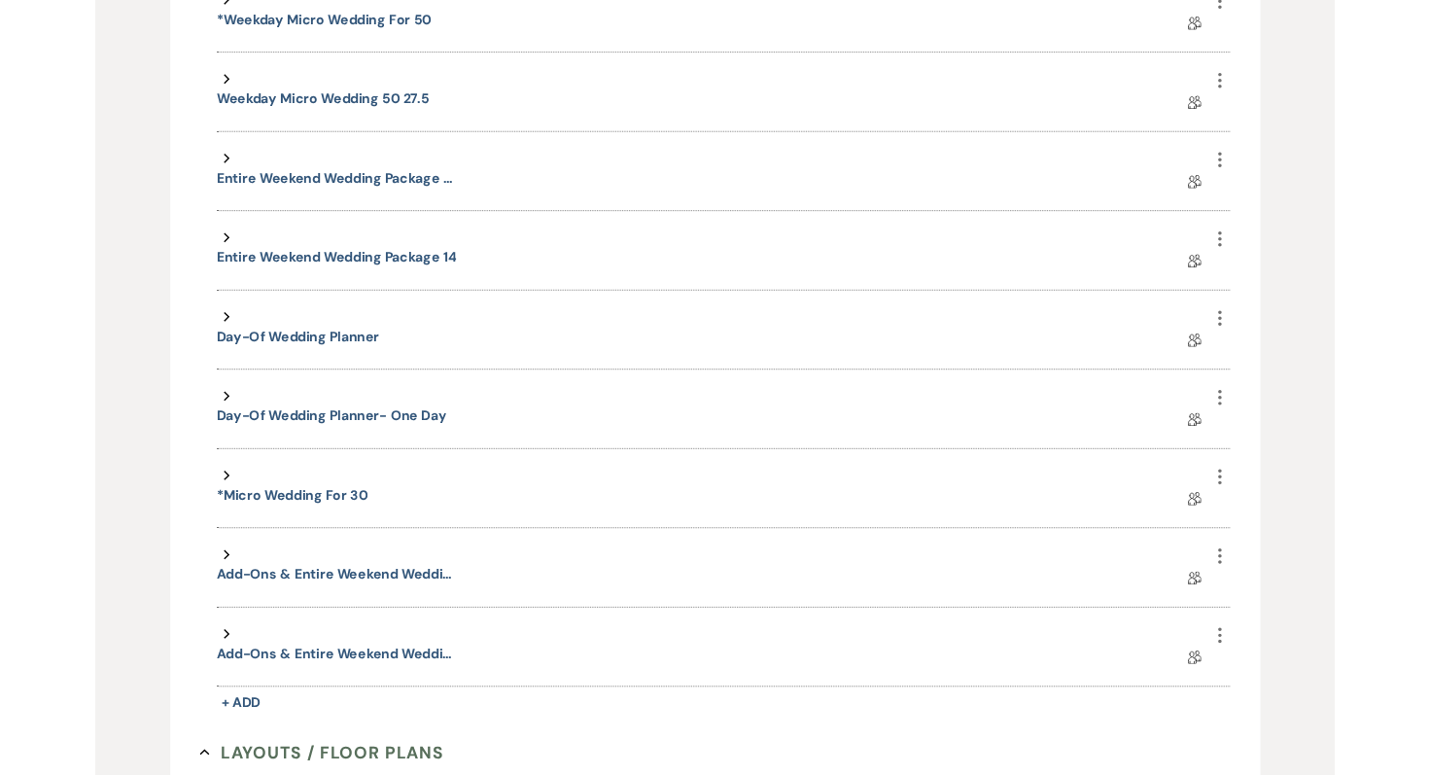
scroll to position [765, 0]
